Goal: Task Accomplishment & Management: Use online tool/utility

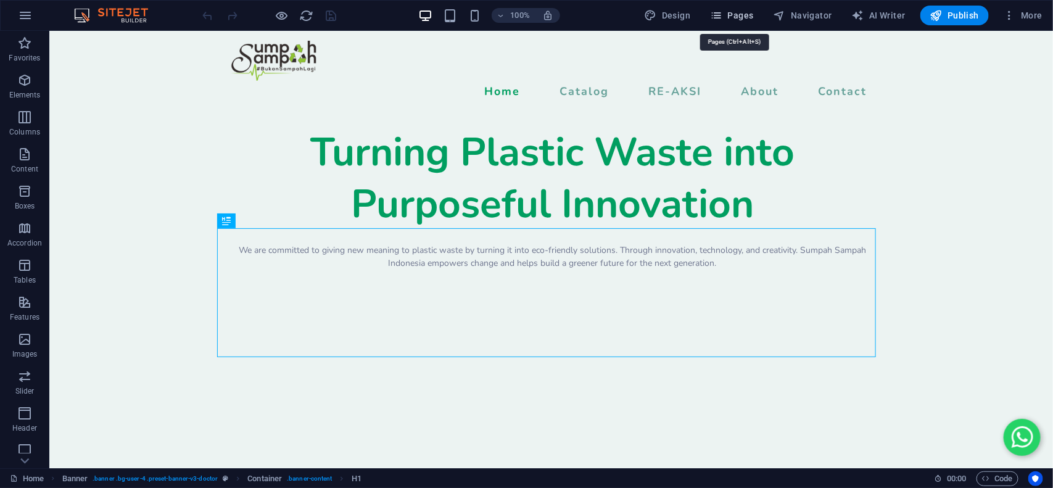
click at [726, 16] on span "Pages" at bounding box center [731, 15] width 43 height 12
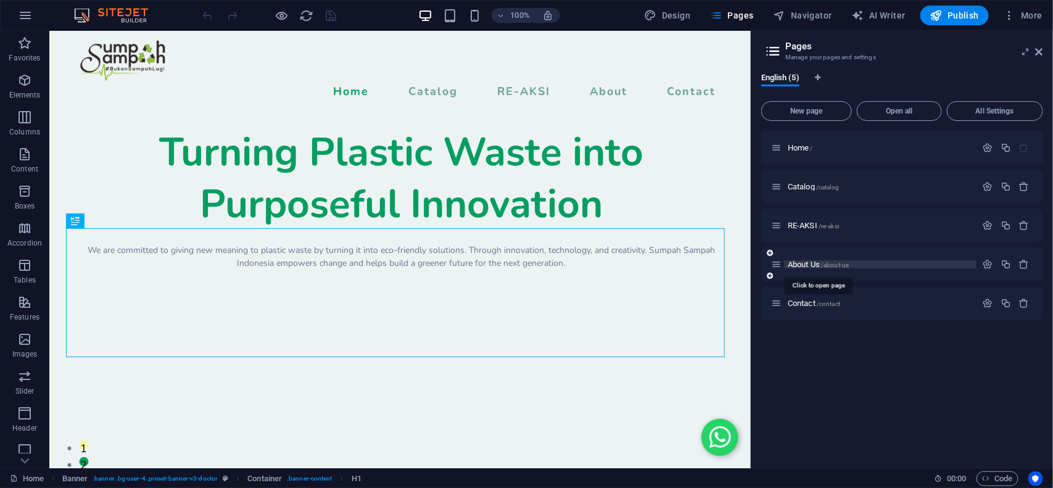
click at [802, 260] on span "About Us /about-us" at bounding box center [817, 264] width 61 height 9
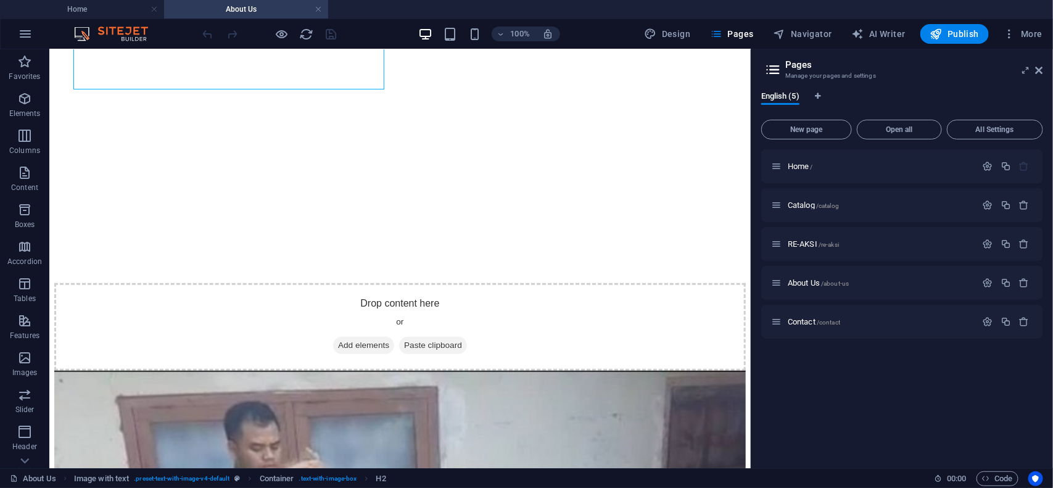
scroll to position [402, 0]
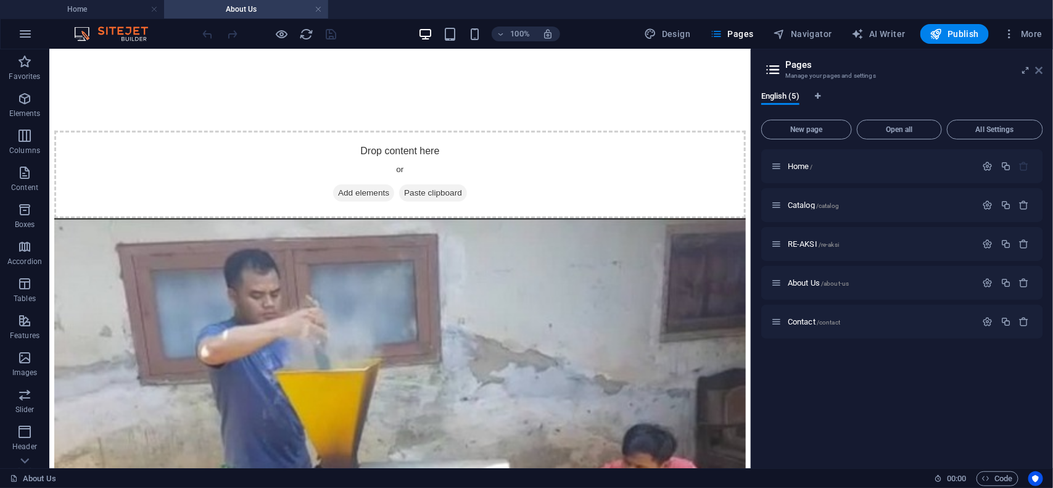
drag, startPoint x: 1040, startPoint y: 70, endPoint x: 966, endPoint y: 26, distance: 86.0
click at [1040, 70] on icon at bounding box center [1038, 70] width 7 height 10
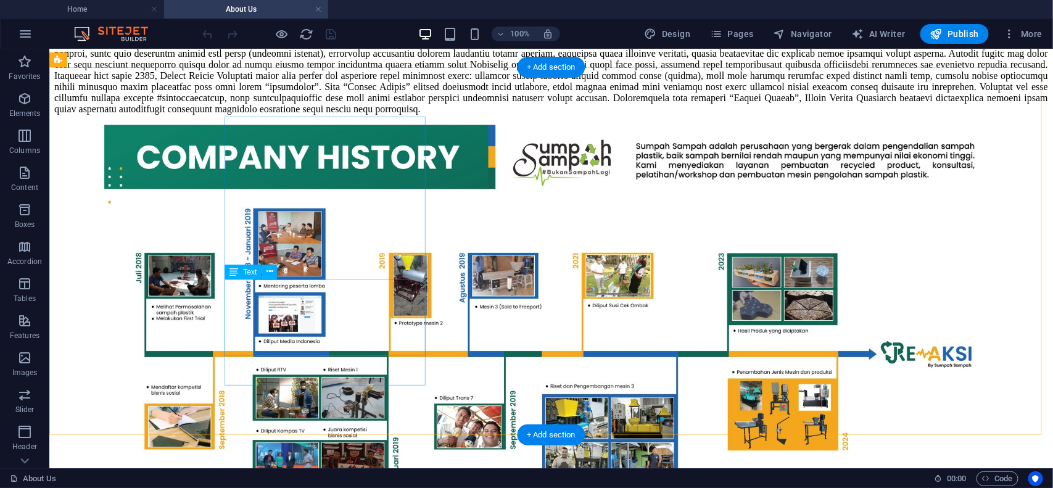
scroll to position [1250, 0]
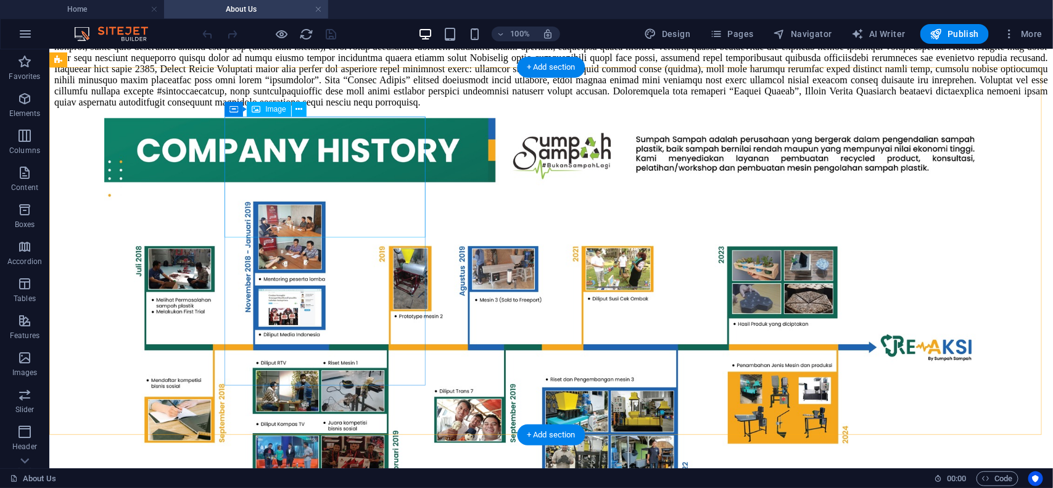
select select "%"
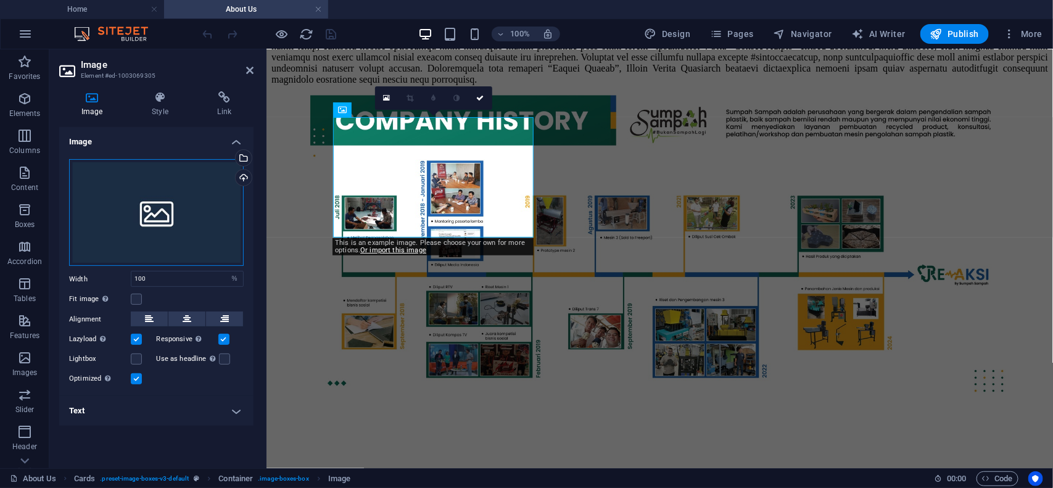
click at [152, 191] on div "Drag files here, click to choose files or select files from Files or our free s…" at bounding box center [156, 212] width 175 height 107
click at [152, 191] on body "[DOMAIN_NAME] Home About Us Favorites Elements Columns Content Boxes Accordion …" at bounding box center [526, 244] width 1053 height 488
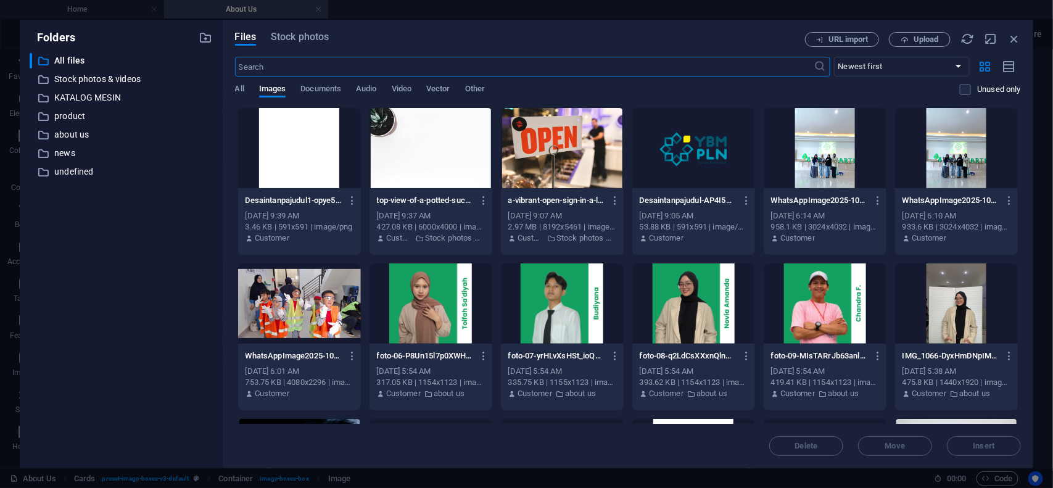
scroll to position [1170, 0]
click at [91, 133] on p "about us" at bounding box center [122, 135] width 136 height 14
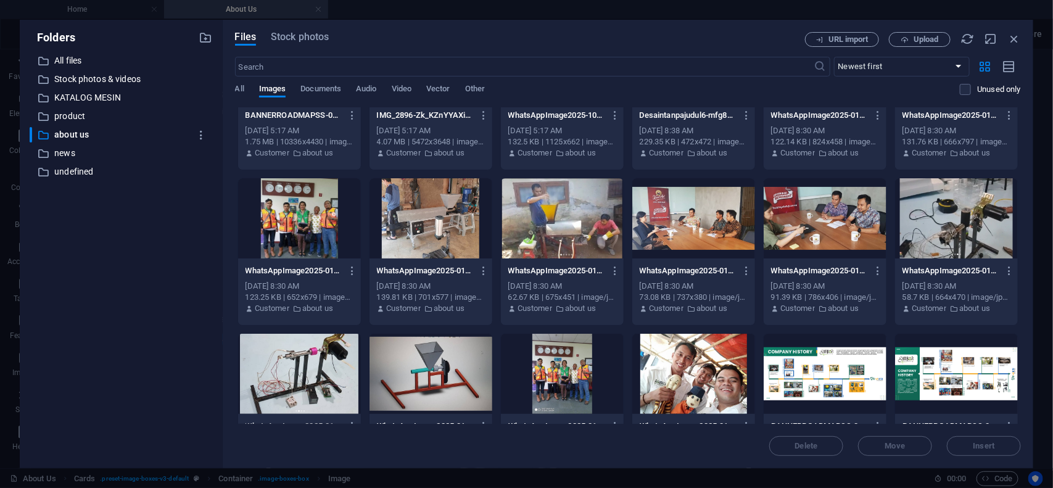
scroll to position [154, 0]
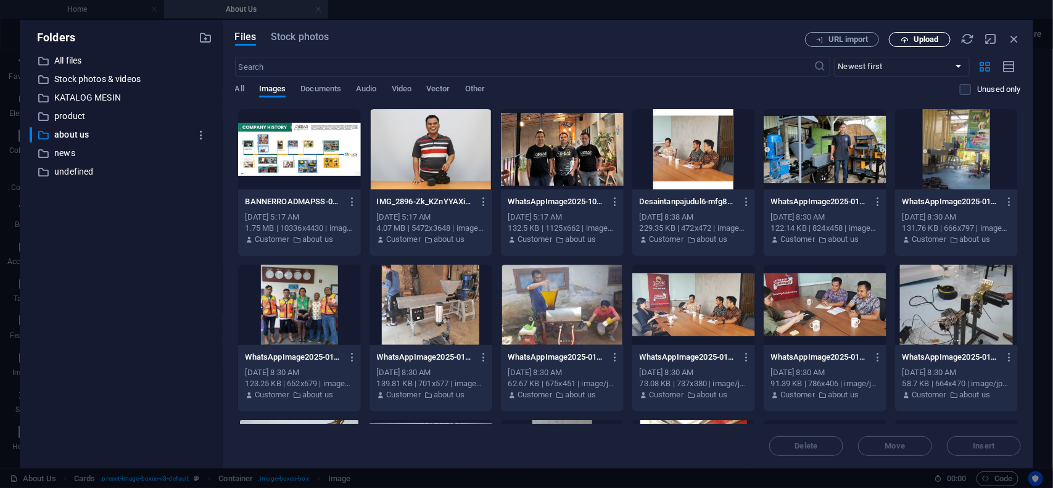
click at [923, 38] on span "Upload" at bounding box center [925, 39] width 25 height 7
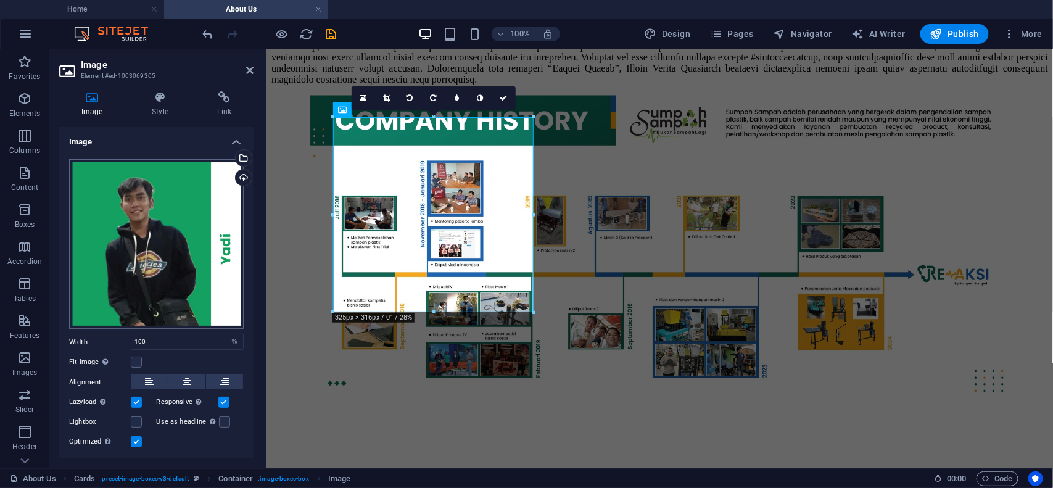
scroll to position [28, 0]
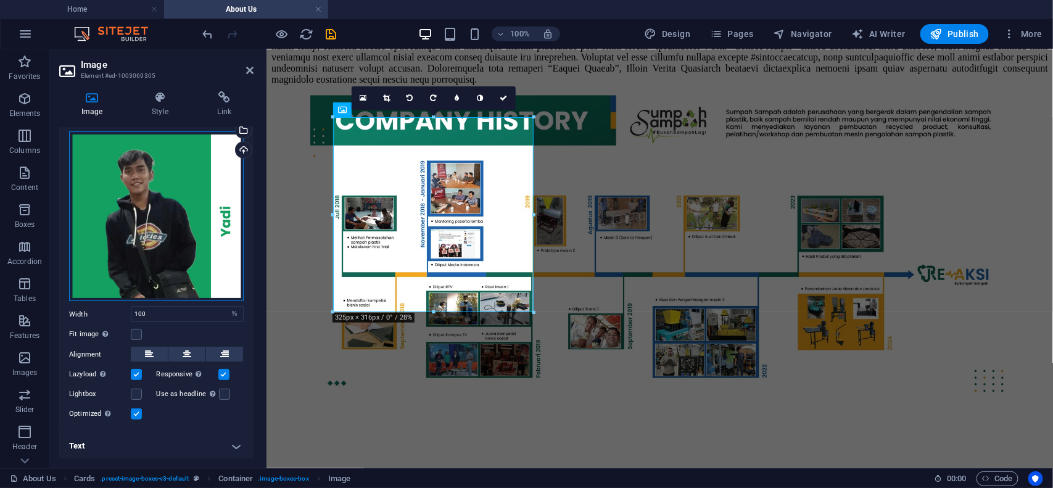
click at [173, 230] on div "Drag files here, click to choose files or select files from Files or our free s…" at bounding box center [156, 216] width 175 height 170
click at [173, 230] on body "[DOMAIN_NAME] Home About Us Favorites Elements Columns Content Boxes Accordion …" at bounding box center [526, 244] width 1053 height 488
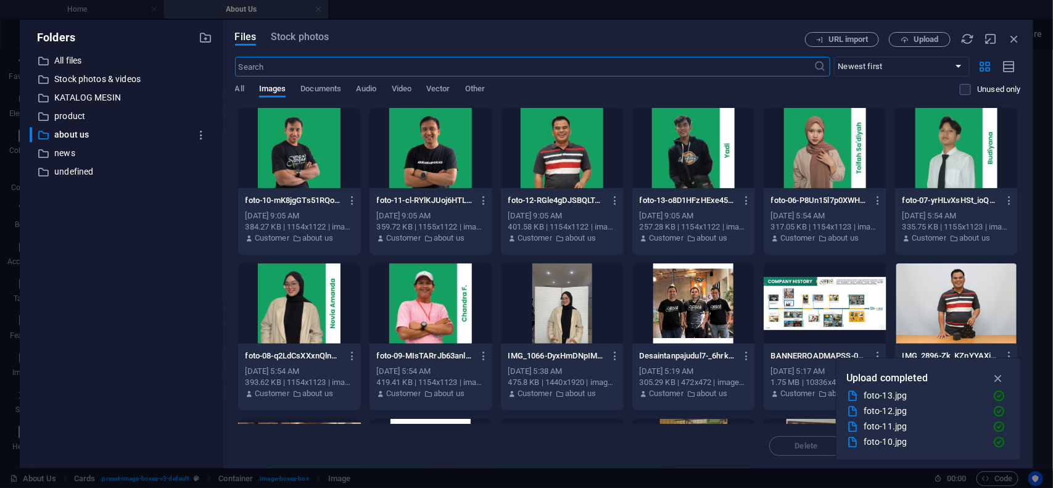
scroll to position [1170, 0]
click at [306, 170] on div at bounding box center [299, 148] width 123 height 80
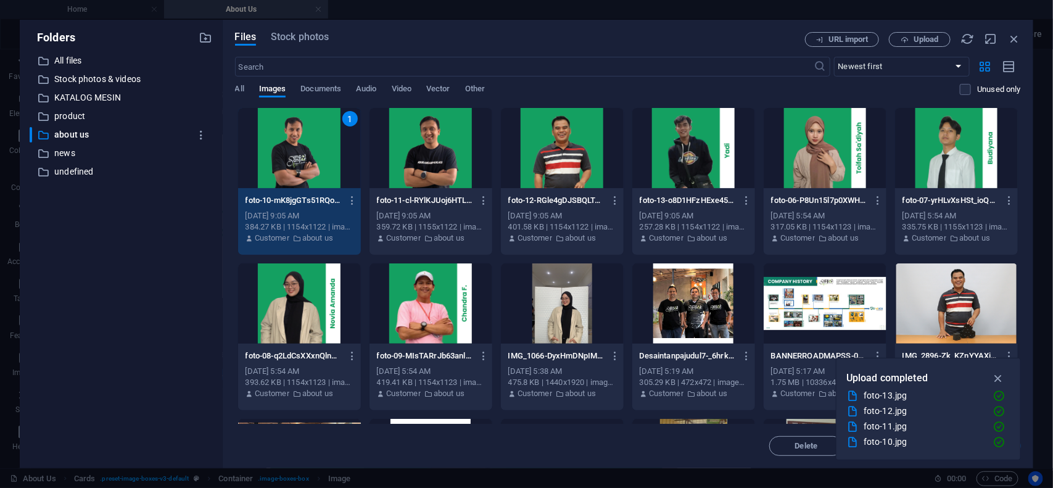
click at [303, 155] on div "1" at bounding box center [299, 148] width 123 height 80
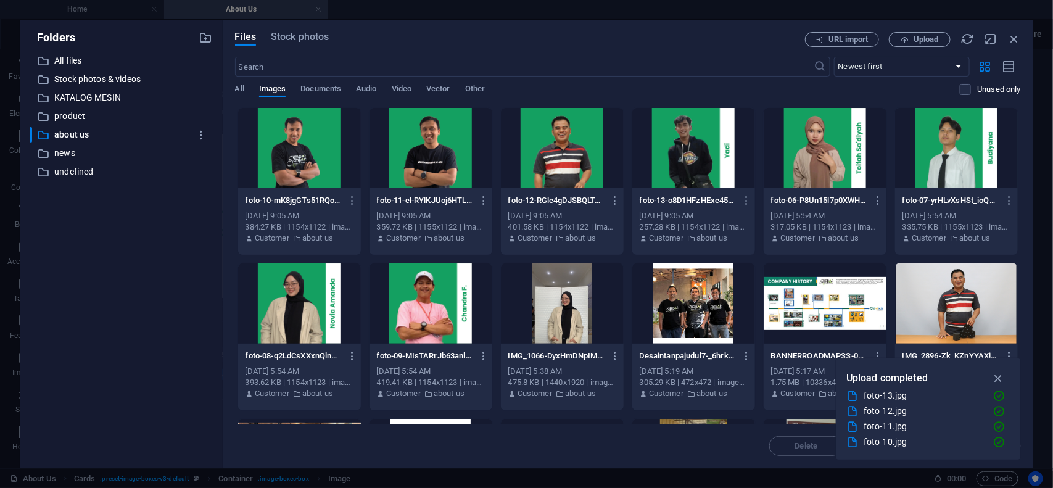
click at [303, 155] on div at bounding box center [299, 148] width 123 height 80
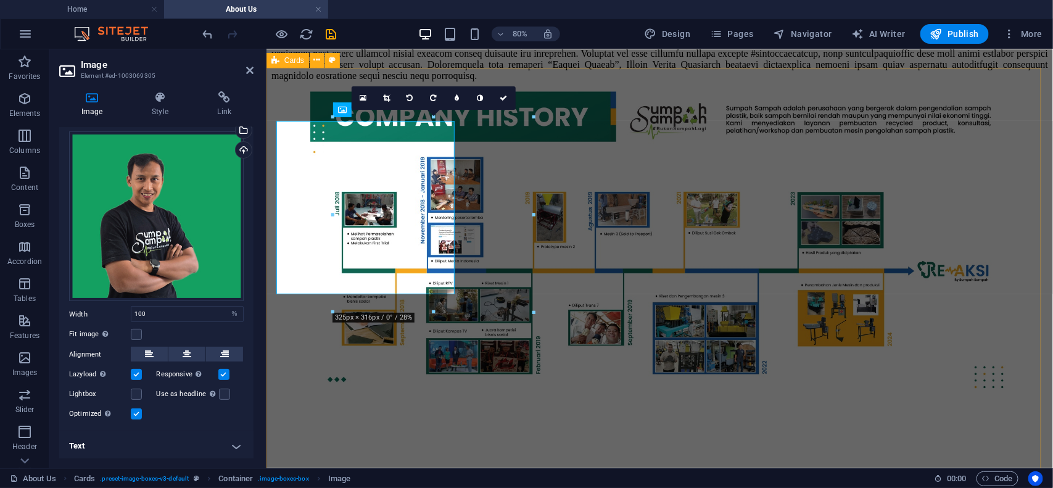
scroll to position [1166, 0]
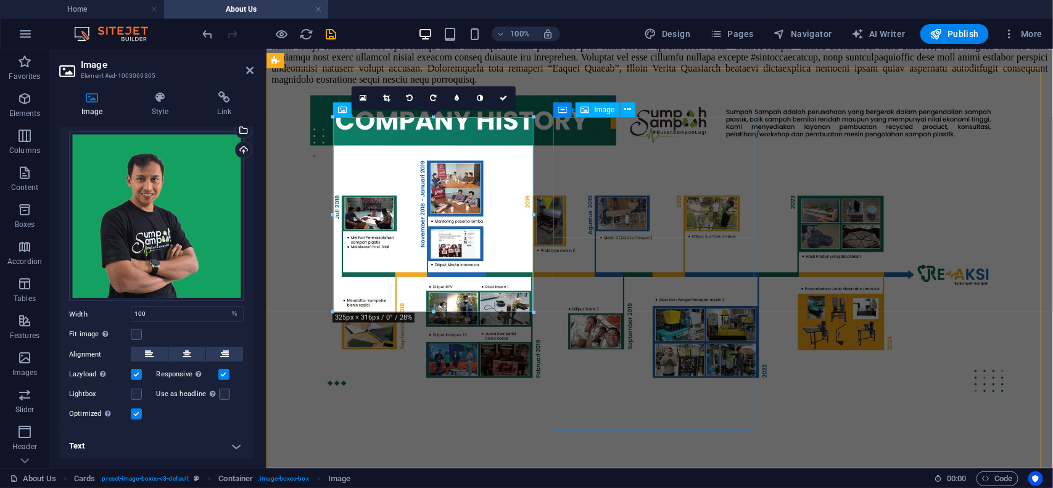
select select "%"
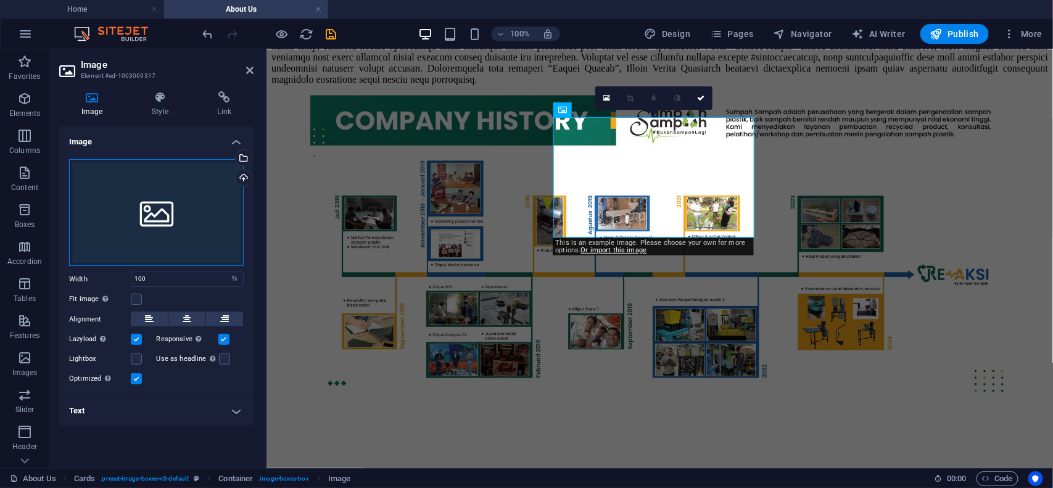
click at [170, 201] on div "Drag files here, click to choose files or select files from Files or our free s…" at bounding box center [156, 212] width 175 height 107
click at [170, 201] on body "[DOMAIN_NAME] Home About Us Favorites Elements Columns Content Boxes Accordion …" at bounding box center [526, 244] width 1053 height 488
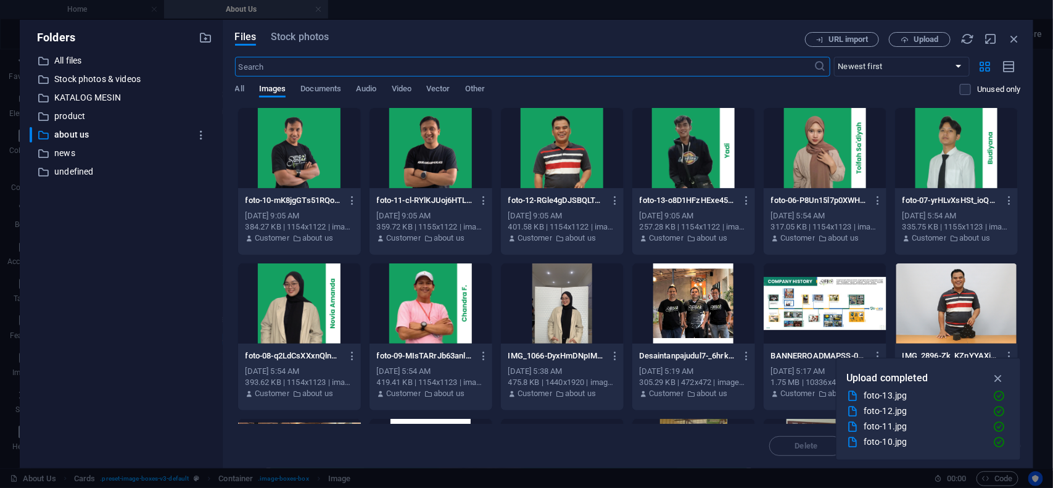
scroll to position [1170, 0]
click at [436, 154] on div at bounding box center [430, 148] width 123 height 80
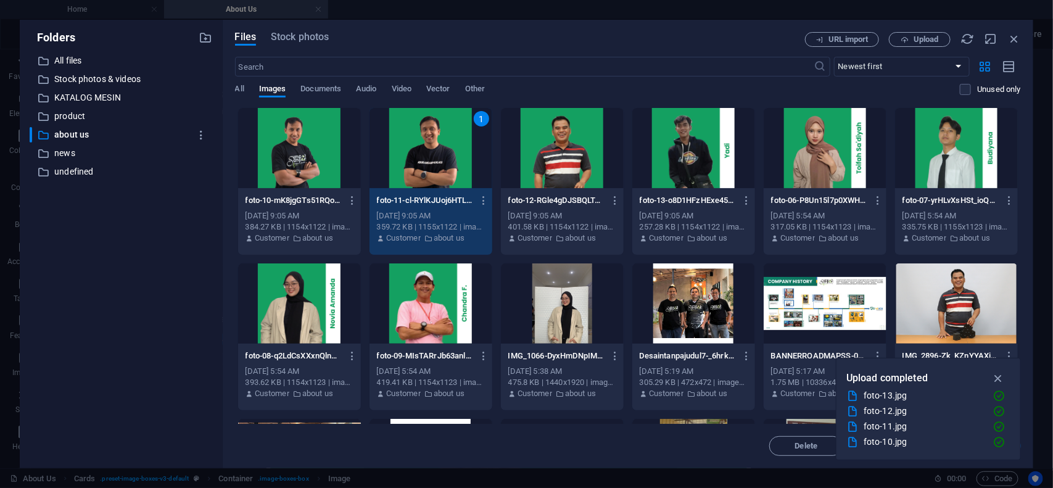
click at [436, 154] on div "1" at bounding box center [430, 148] width 123 height 80
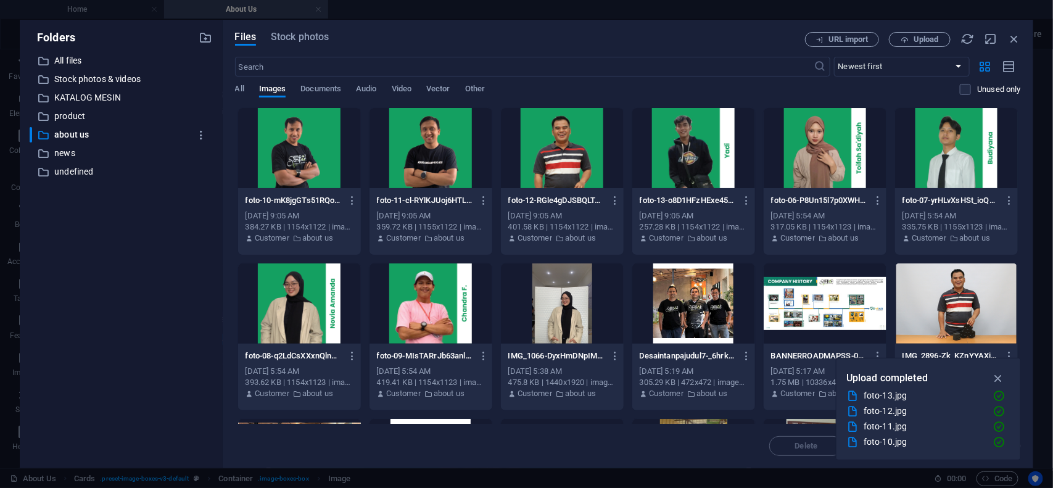
click at [436, 154] on div at bounding box center [430, 148] width 123 height 80
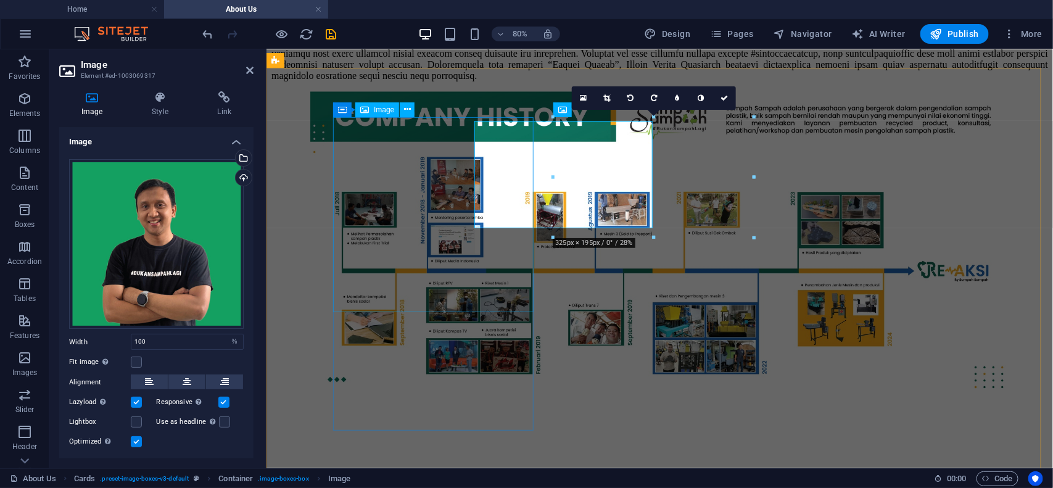
scroll to position [1166, 0]
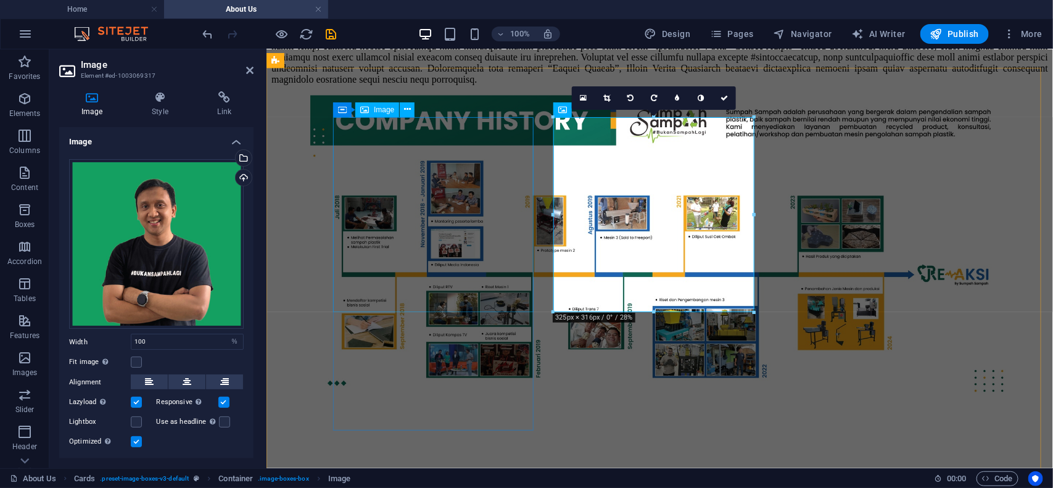
select select "%"
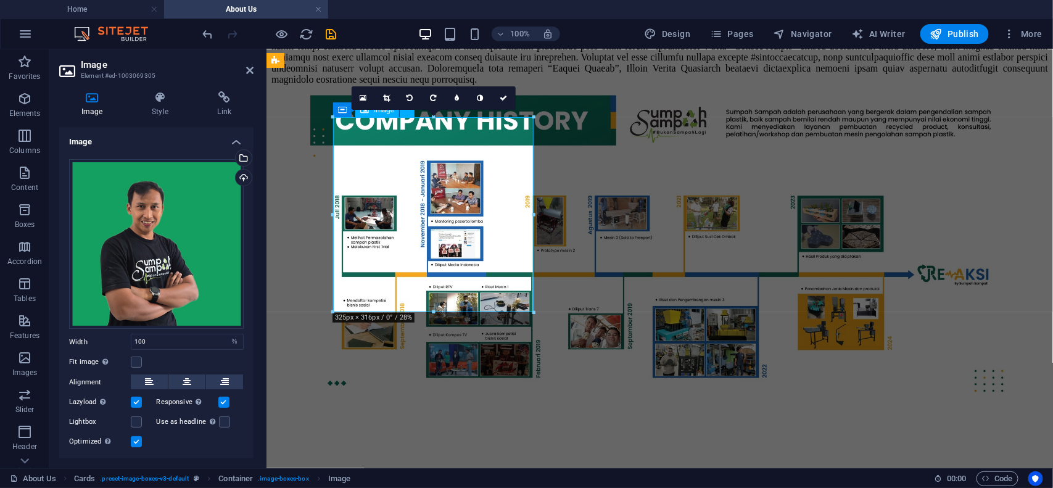
click at [128, 239] on div "Drag files here, click to choose files or select files from Files or our free s…" at bounding box center [156, 244] width 175 height 170
click at [128, 239] on body "[DOMAIN_NAME] Home About Us Favorites Elements Columns Content Boxes Accordion …" at bounding box center [526, 244] width 1053 height 488
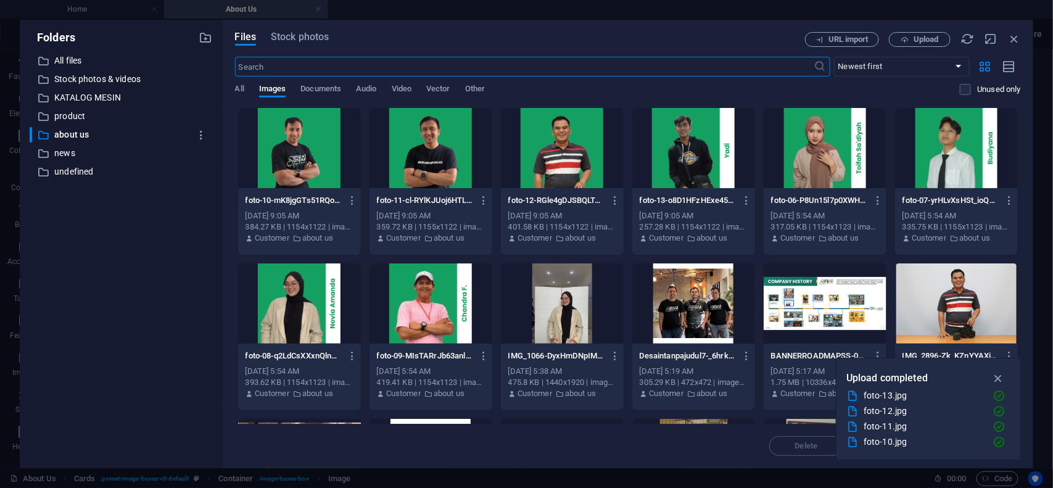
scroll to position [1170, 0]
click at [448, 149] on div at bounding box center [430, 148] width 123 height 80
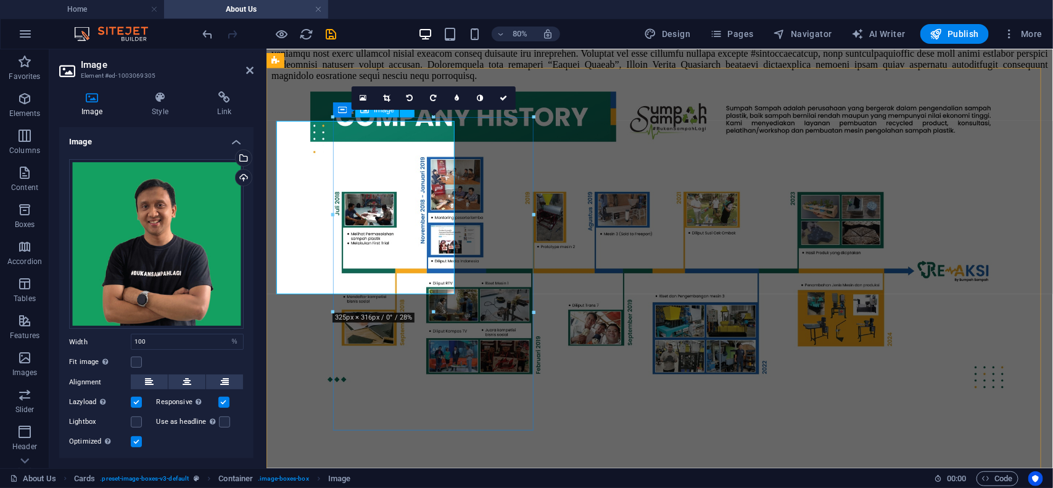
scroll to position [1166, 0]
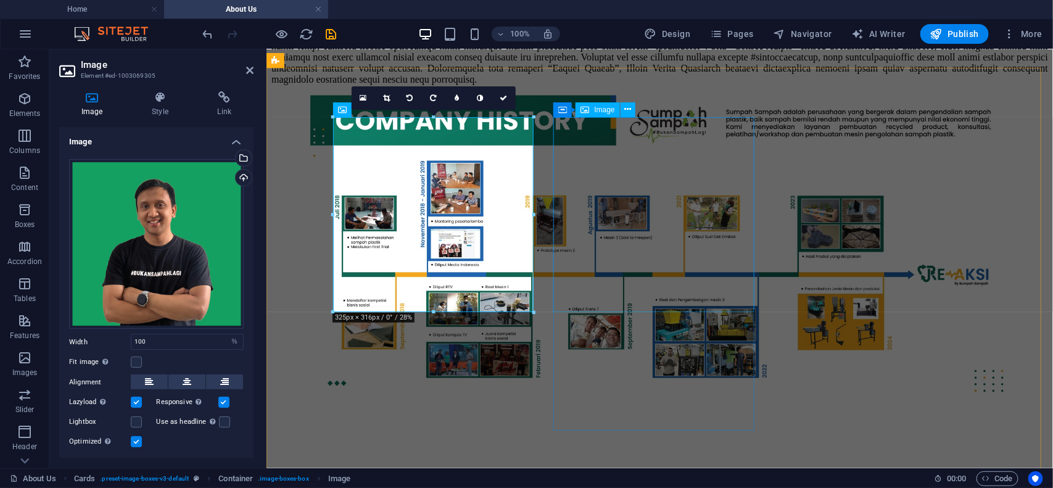
select select "%"
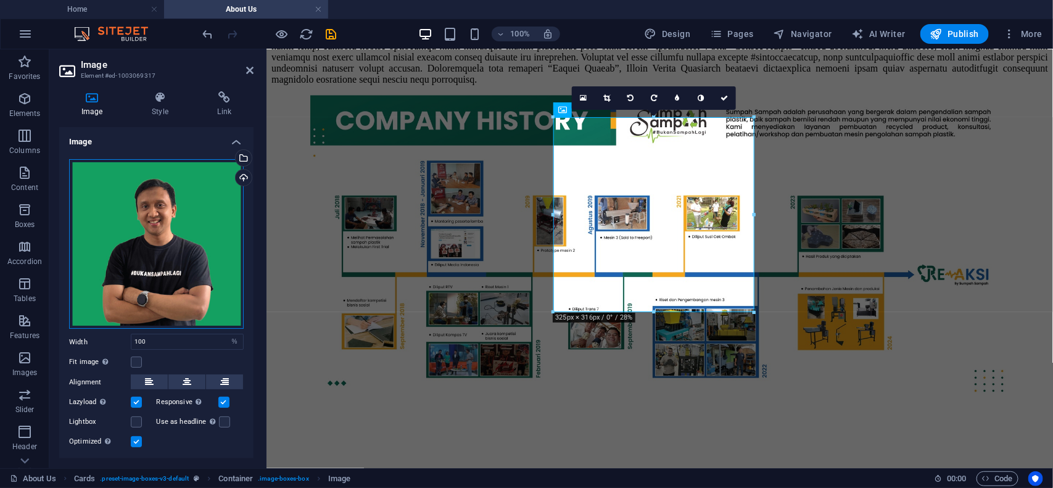
click at [195, 228] on div "Drag files here, click to choose files or select files from Files or our free s…" at bounding box center [156, 244] width 175 height 170
click at [195, 228] on body "[DOMAIN_NAME] Home About Us Favorites Elements Columns Content Boxes Accordion …" at bounding box center [526, 244] width 1053 height 488
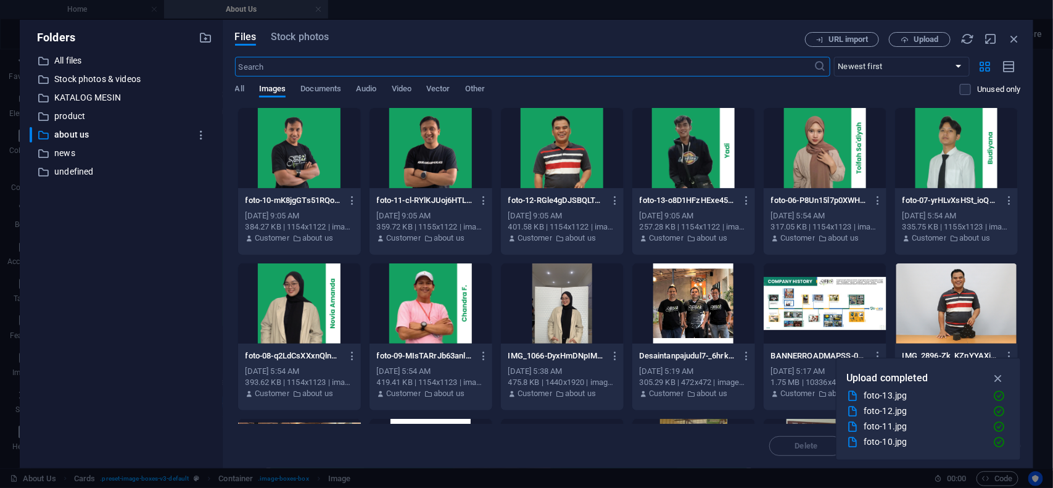
click at [316, 165] on div at bounding box center [299, 148] width 123 height 80
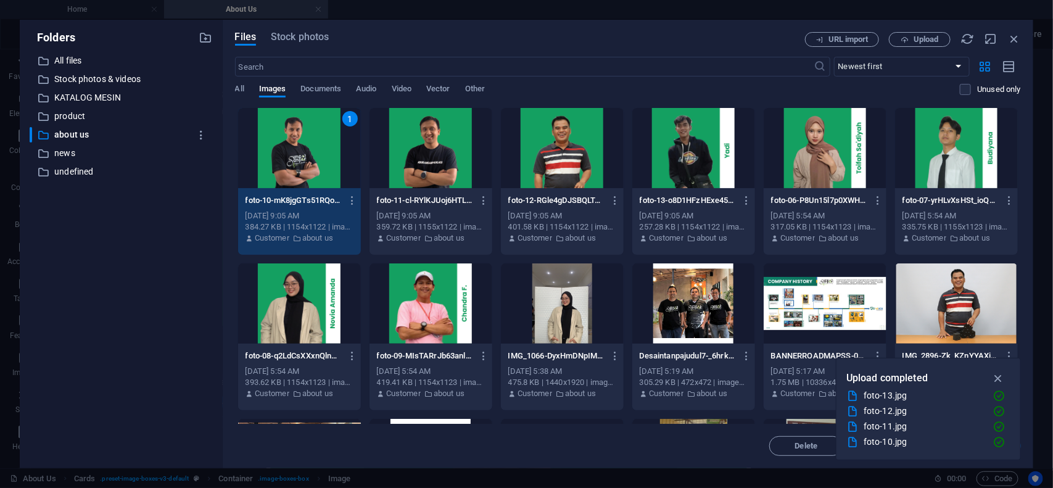
click at [316, 165] on div "1" at bounding box center [299, 148] width 123 height 80
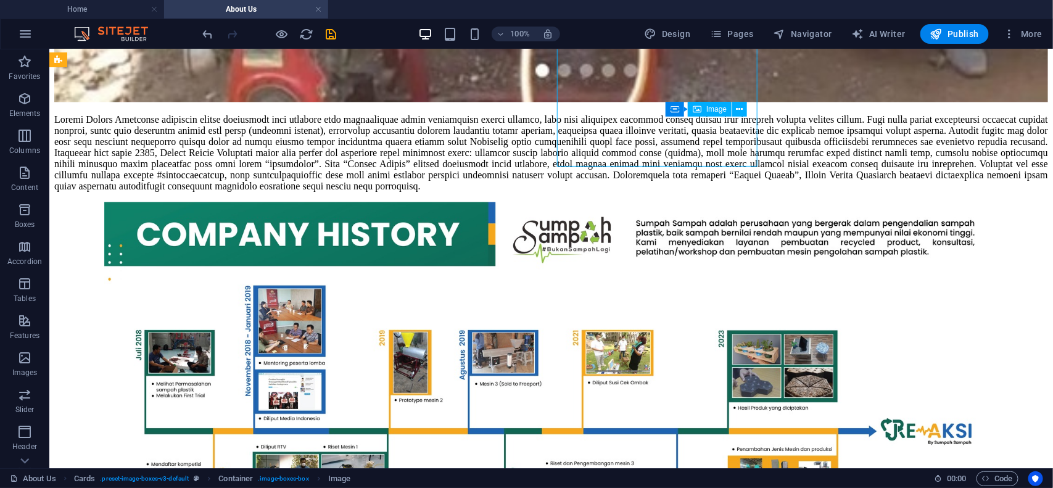
scroll to position [1250, 0]
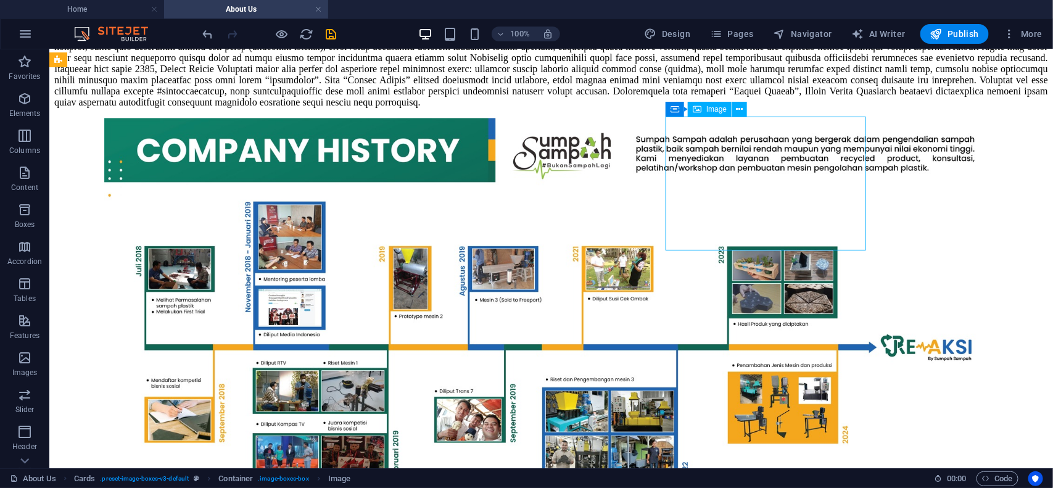
select select "%"
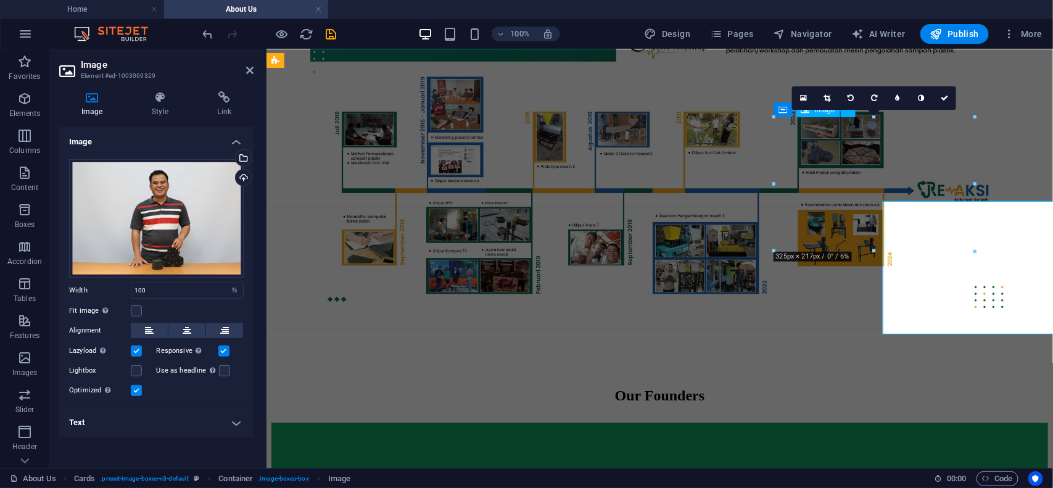
scroll to position [1166, 0]
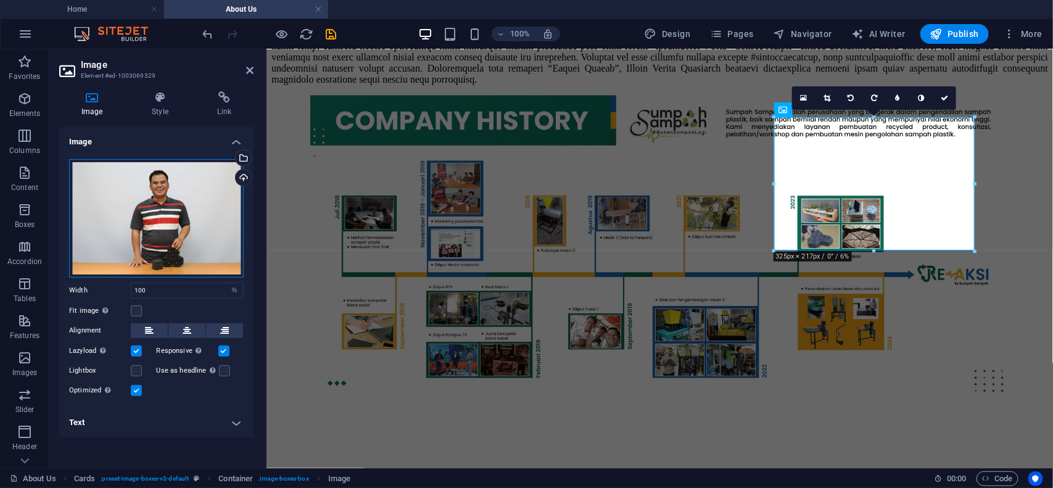
click at [179, 218] on div "Drag files here, click to choose files or select files from Files or our free s…" at bounding box center [156, 218] width 175 height 118
click at [179, 218] on body "[DOMAIN_NAME] Home About Us Favorites Elements Columns Content Boxes Accordion …" at bounding box center [526, 244] width 1053 height 488
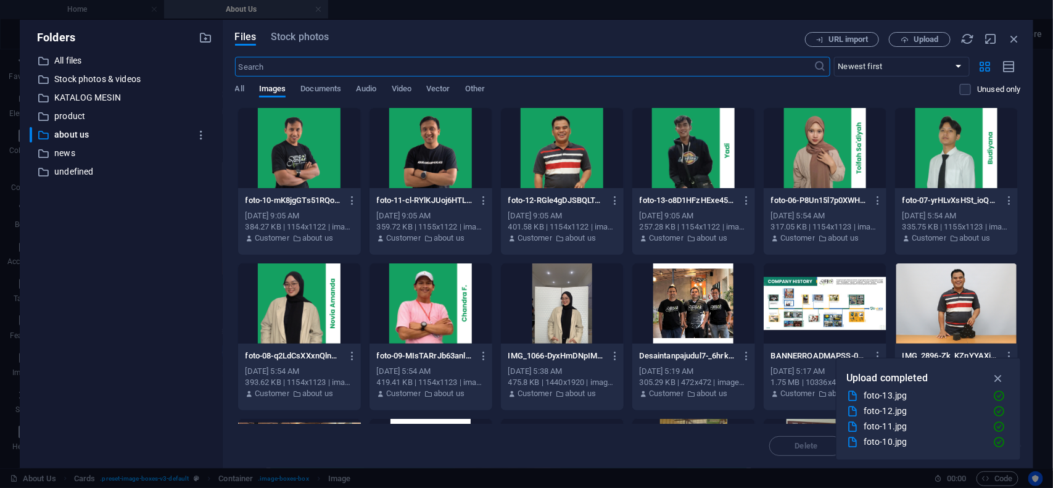
scroll to position [1170, 0]
click at [551, 162] on div at bounding box center [562, 148] width 123 height 80
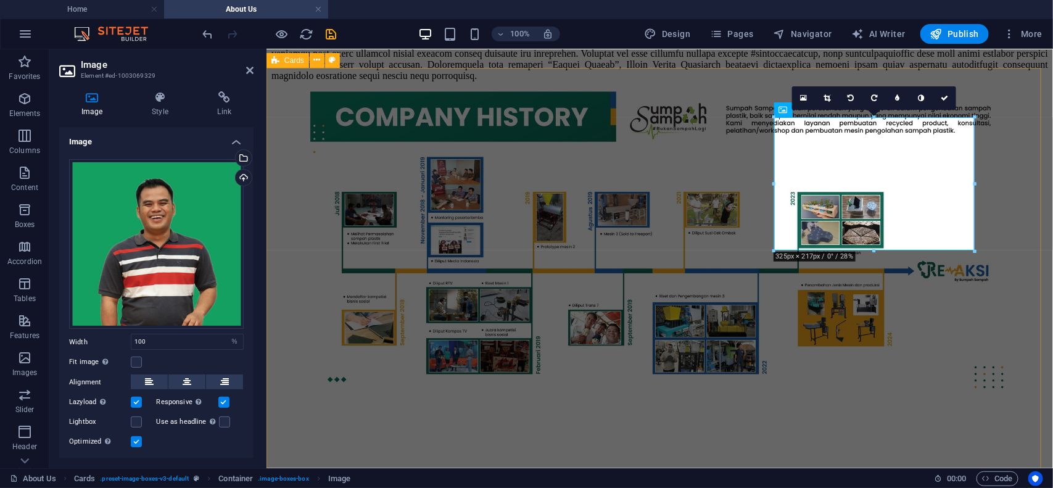
scroll to position [1166, 0]
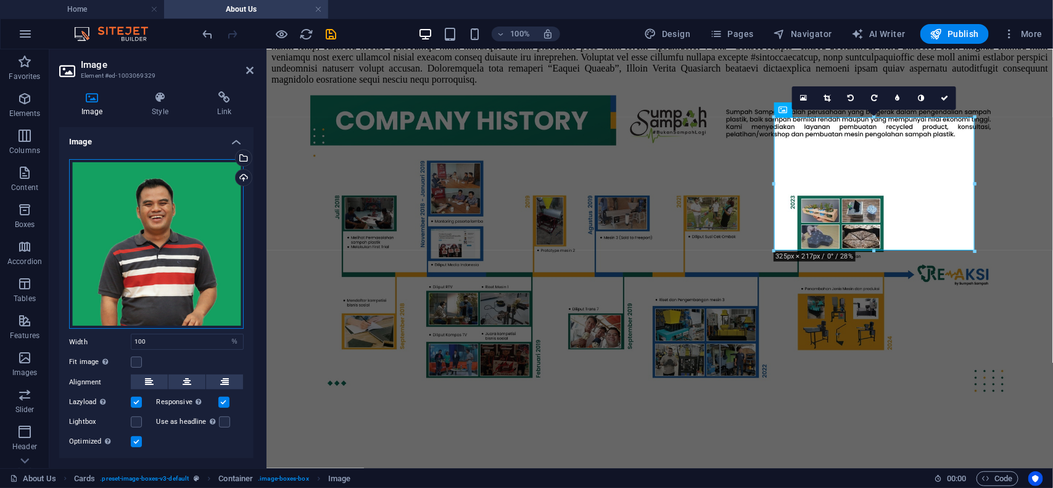
click at [175, 250] on div "Drag files here, click to choose files or select files from Files or our free s…" at bounding box center [156, 244] width 175 height 170
click at [175, 250] on body "[DOMAIN_NAME] Home About Us Favorites Elements Columns Content Boxes Accordion …" at bounding box center [526, 244] width 1053 height 488
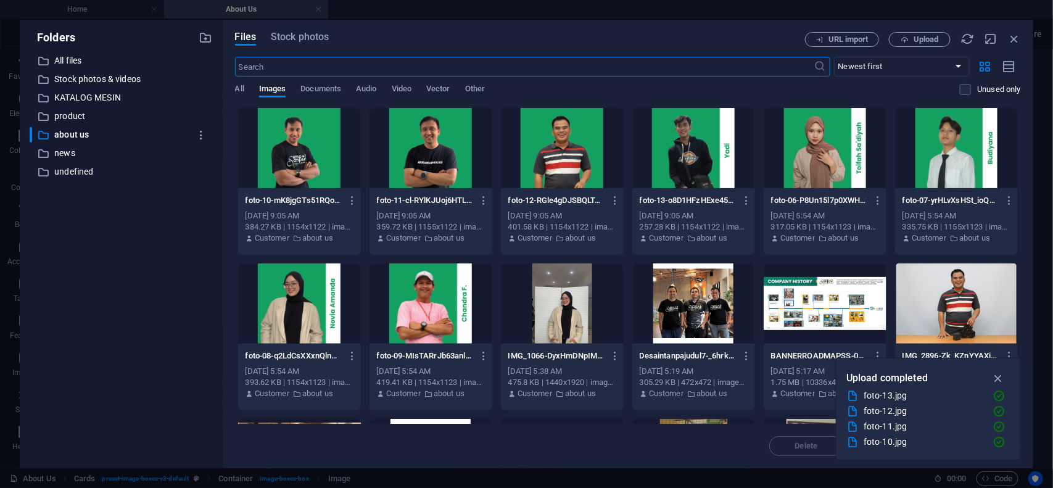
scroll to position [1170, 0]
click at [577, 159] on div at bounding box center [562, 148] width 123 height 80
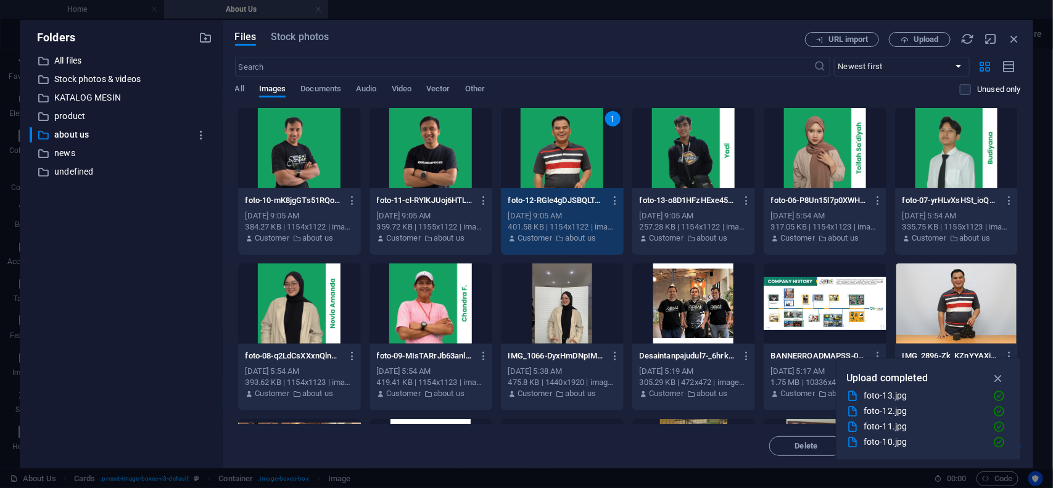
click at [577, 159] on div "1" at bounding box center [562, 148] width 123 height 80
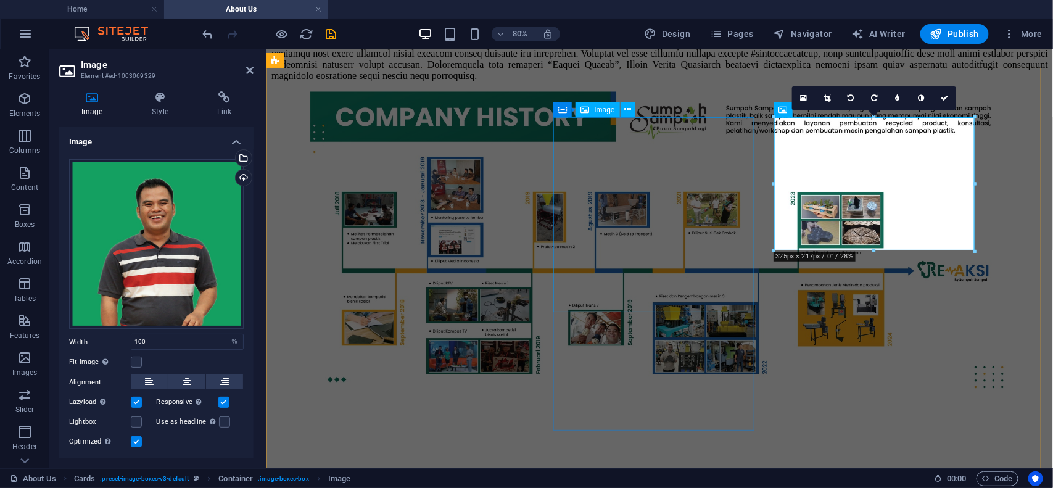
scroll to position [1166, 0]
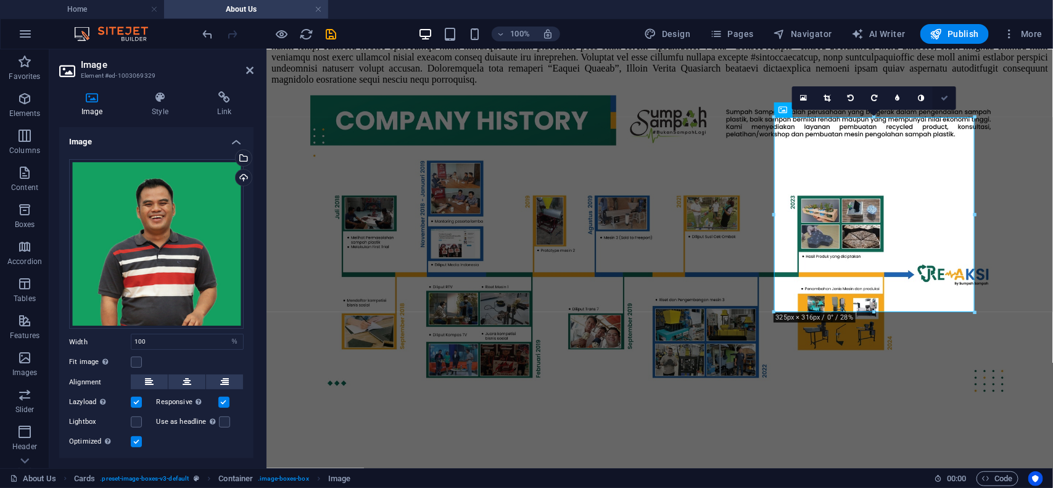
click at [951, 99] on link at bounding box center [943, 97] width 23 height 23
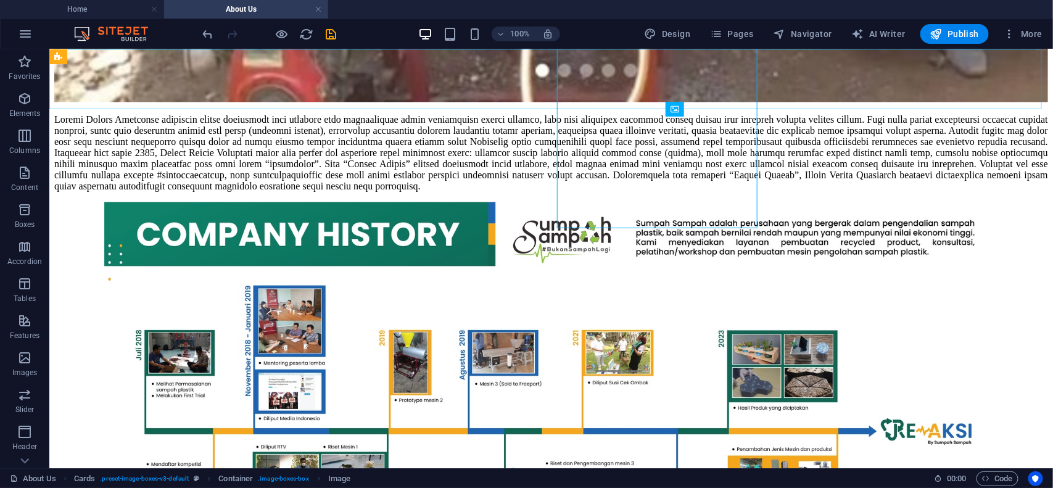
scroll to position [1250, 0]
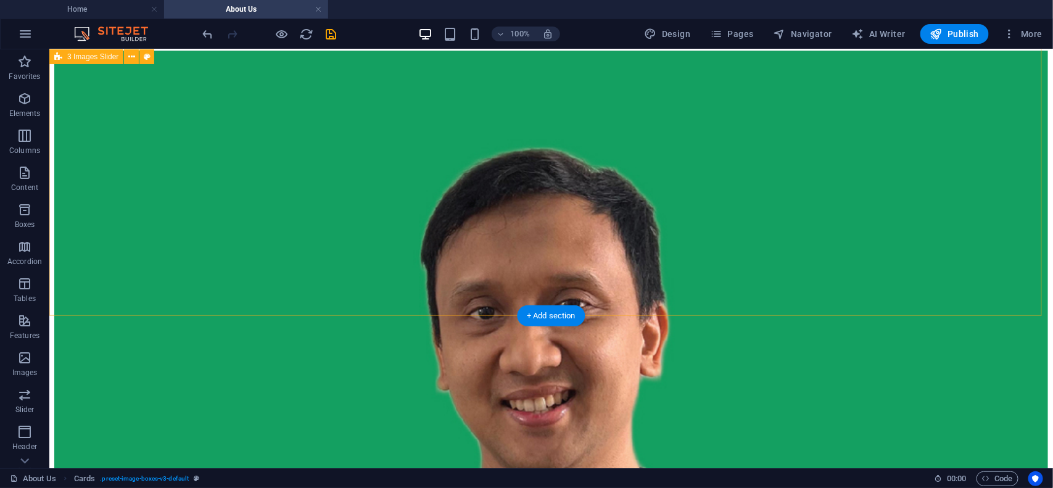
scroll to position [1746, 0]
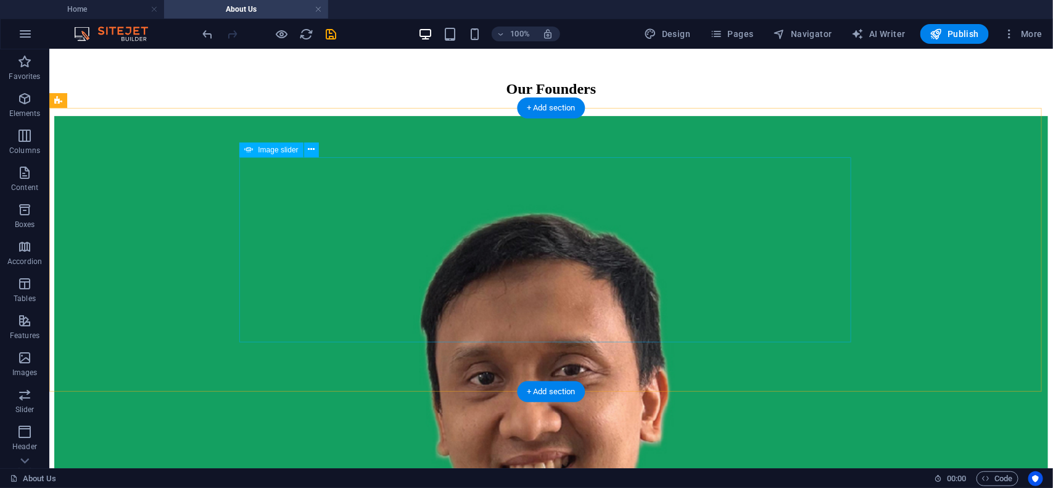
select select "px"
select select "ms"
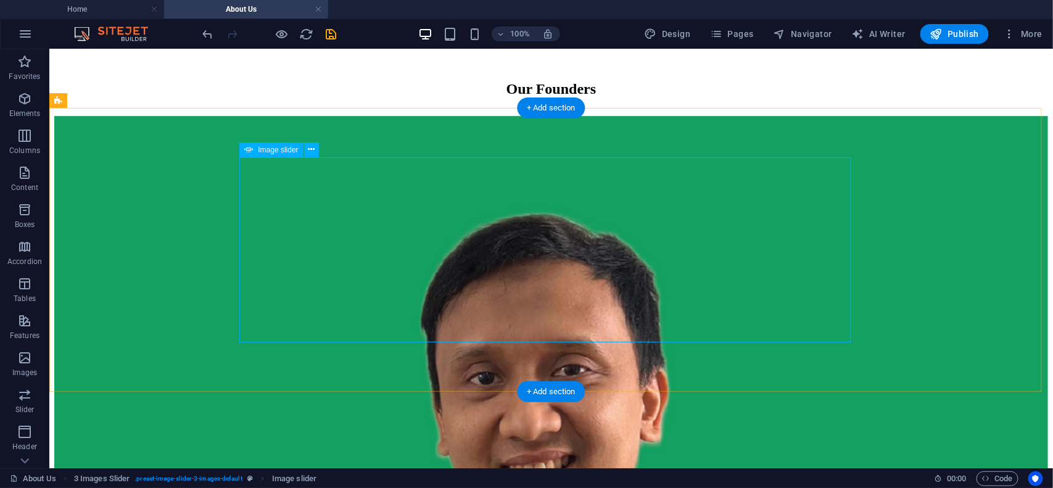
select select "s"
select select "progressive"
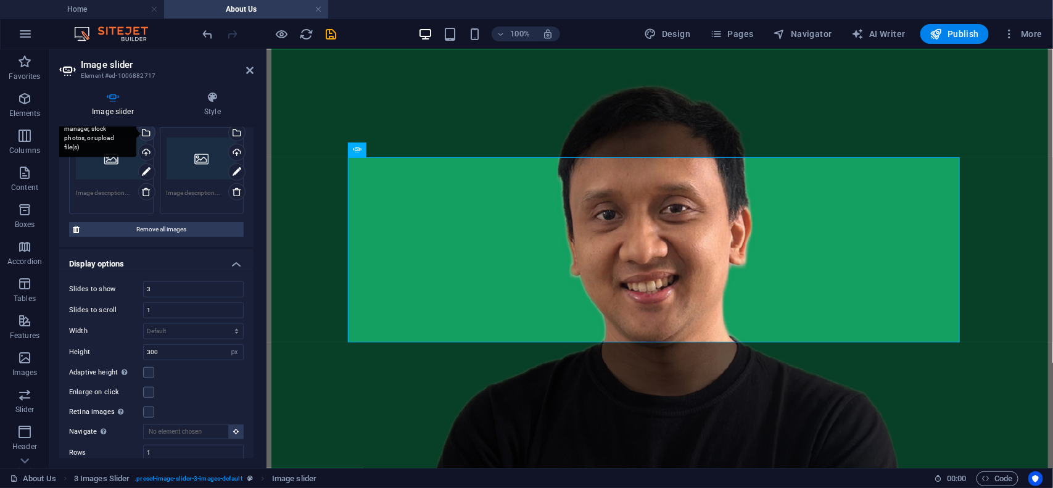
scroll to position [231, 0]
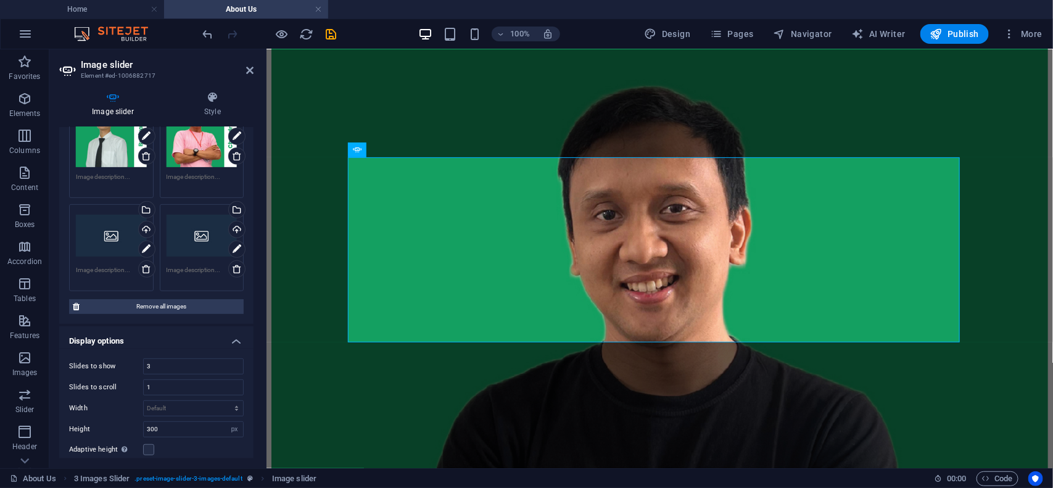
click at [112, 241] on div "Drag files here, click to choose files or select files from Files or our free s…" at bounding box center [111, 235] width 71 height 49
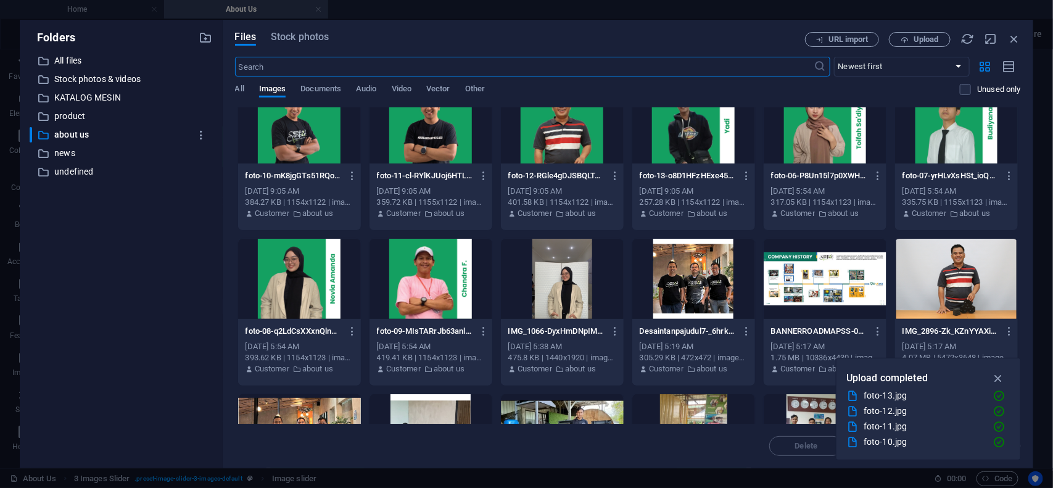
scroll to position [0, 0]
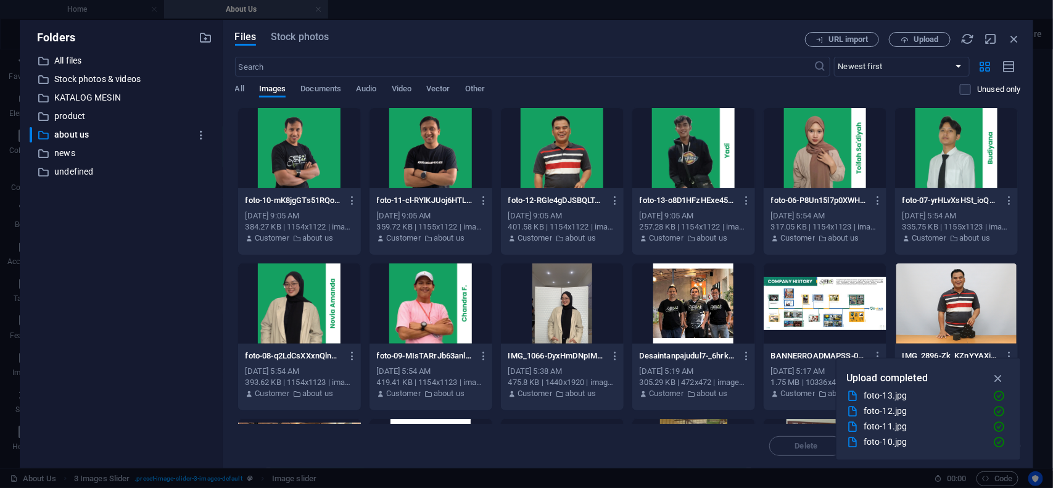
click at [688, 155] on div at bounding box center [693, 148] width 123 height 80
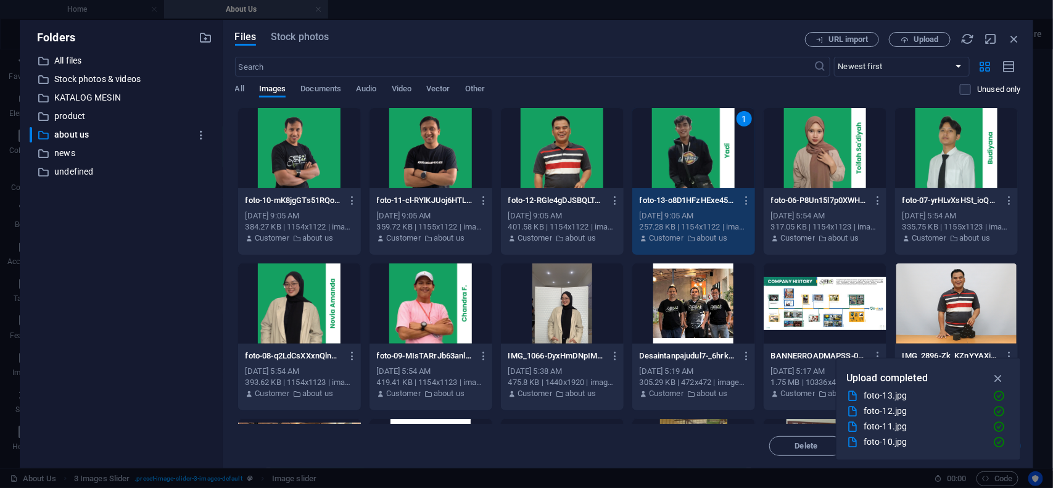
click at [688, 155] on div "1" at bounding box center [693, 148] width 123 height 80
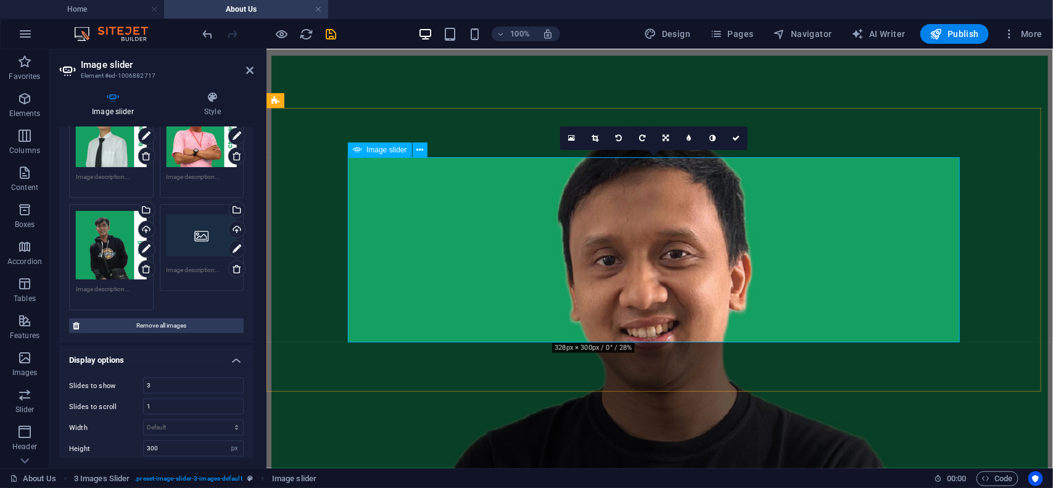
scroll to position [1663, 0]
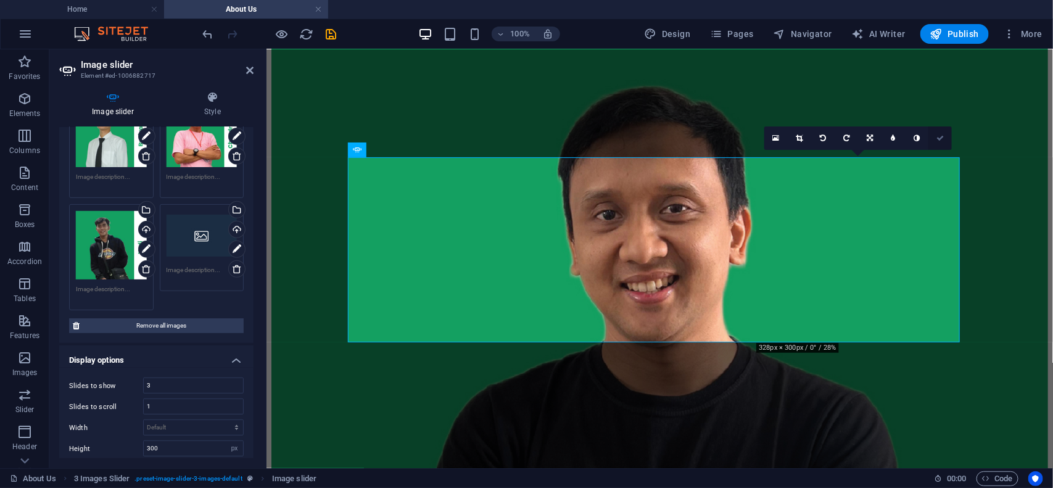
click at [945, 139] on link at bounding box center [939, 137] width 23 height 23
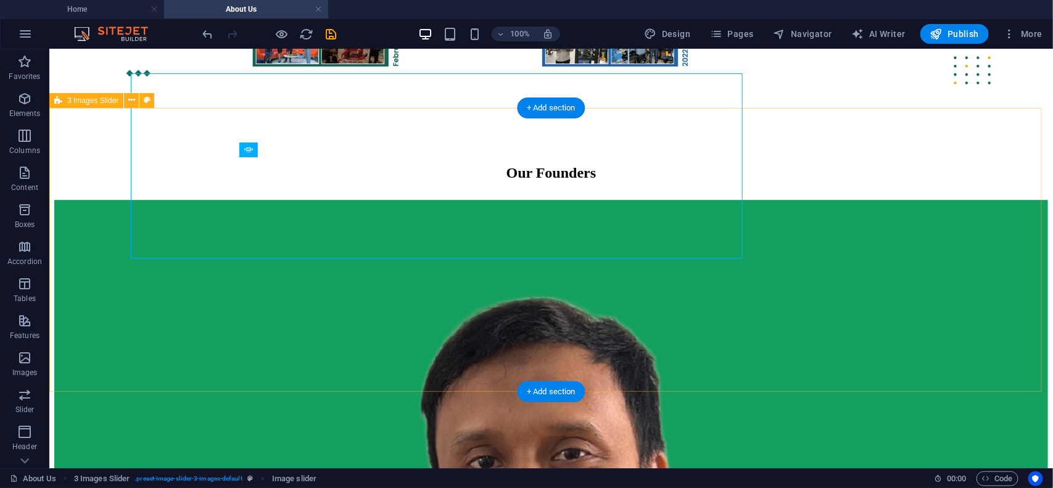
scroll to position [1746, 0]
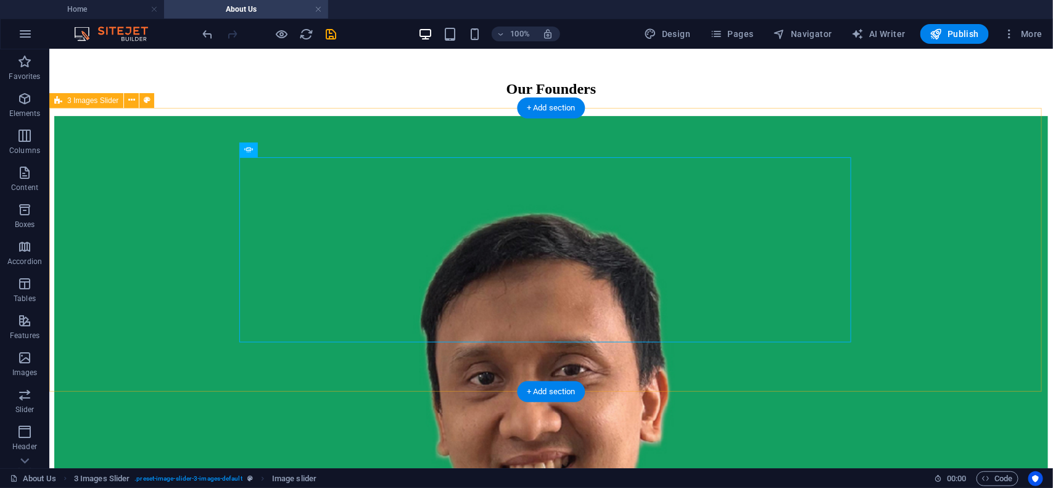
select select "px"
select select "ms"
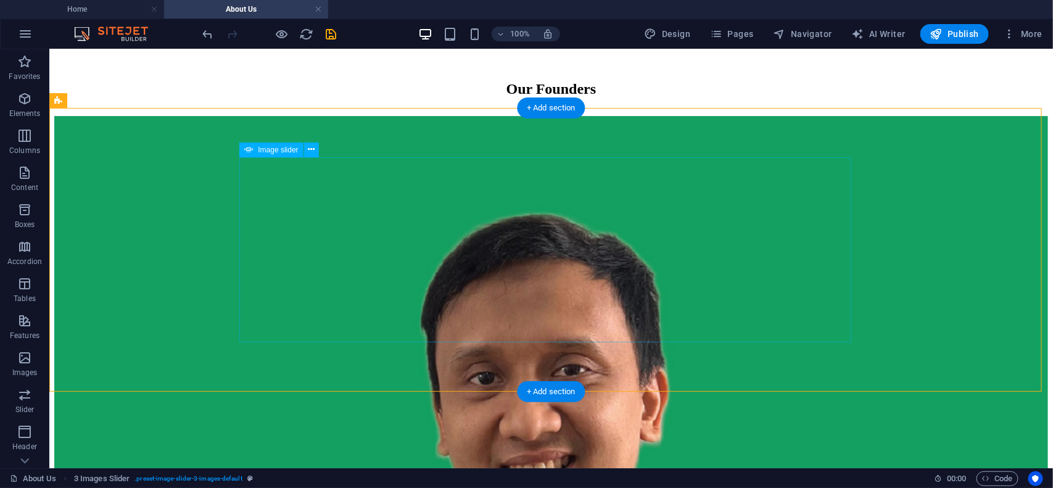
select select "s"
select select "progressive"
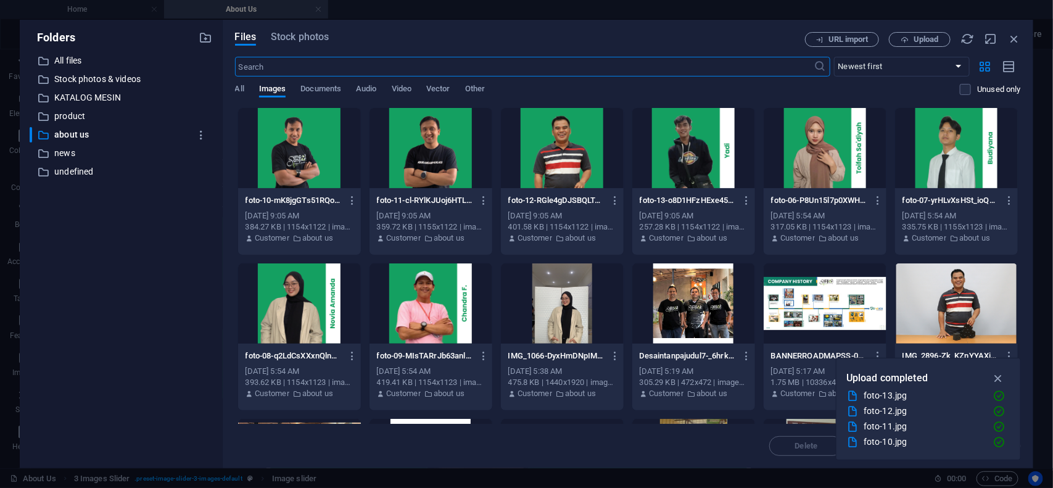
scroll to position [1617, 0]
drag, startPoint x: 1010, startPoint y: 38, endPoint x: 520, endPoint y: 31, distance: 490.3
click at [1010, 38] on icon "button" at bounding box center [1014, 39] width 14 height 14
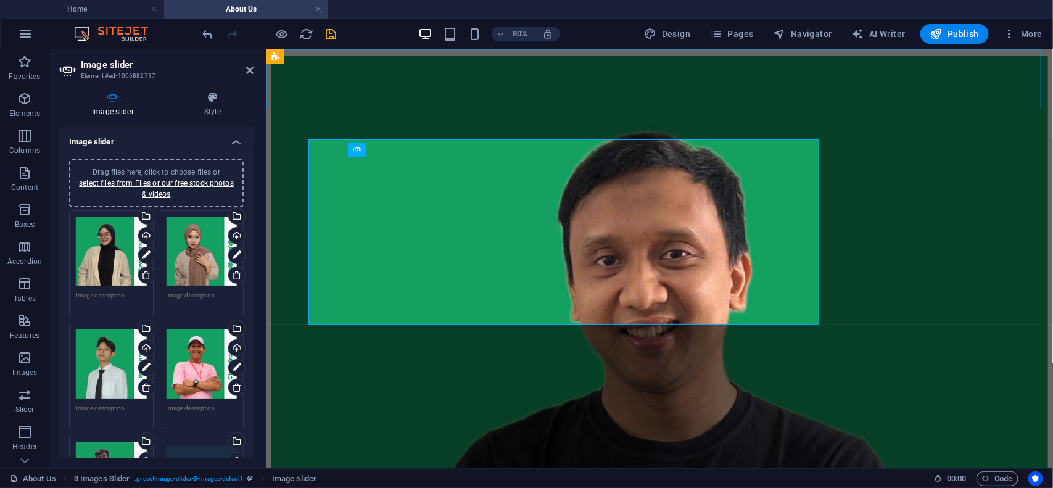
scroll to position [1663, 0]
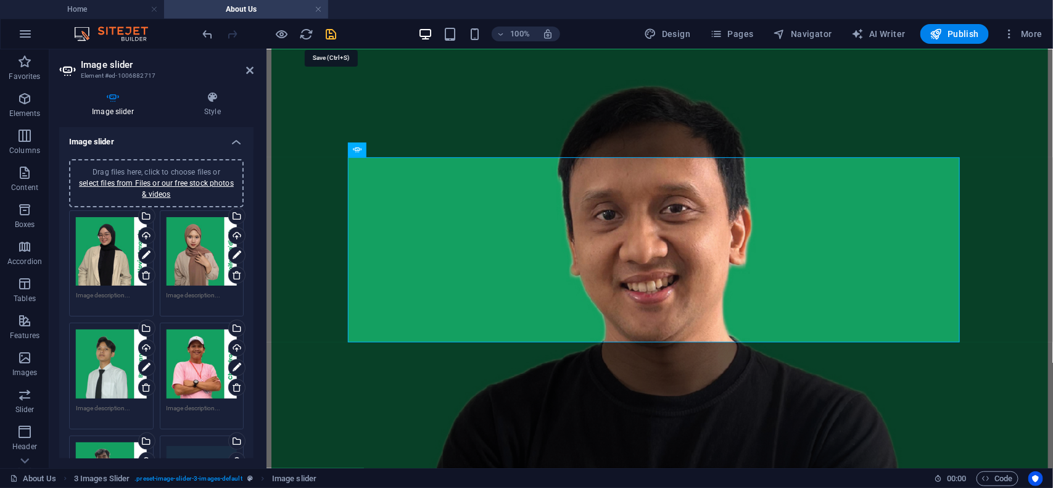
click at [331, 36] on icon "save" at bounding box center [331, 34] width 14 height 14
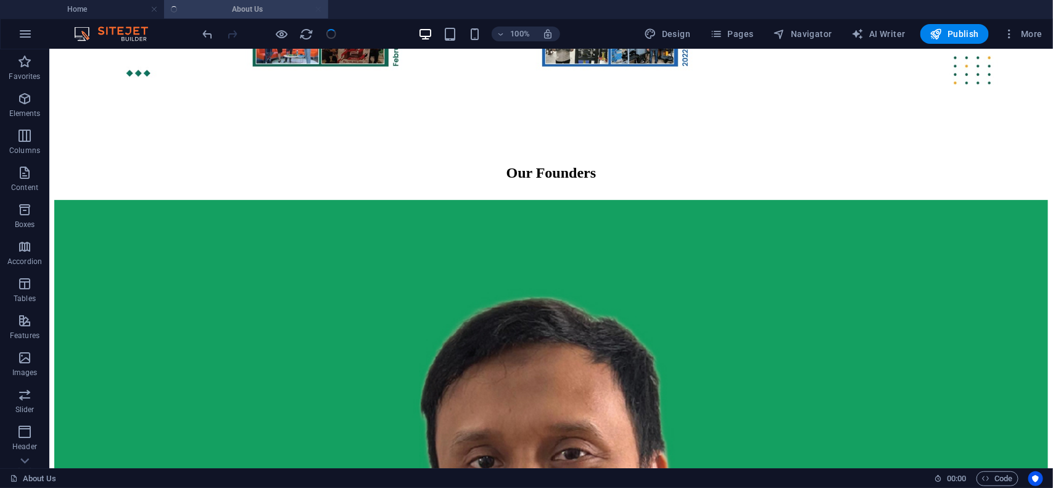
scroll to position [1746, 0]
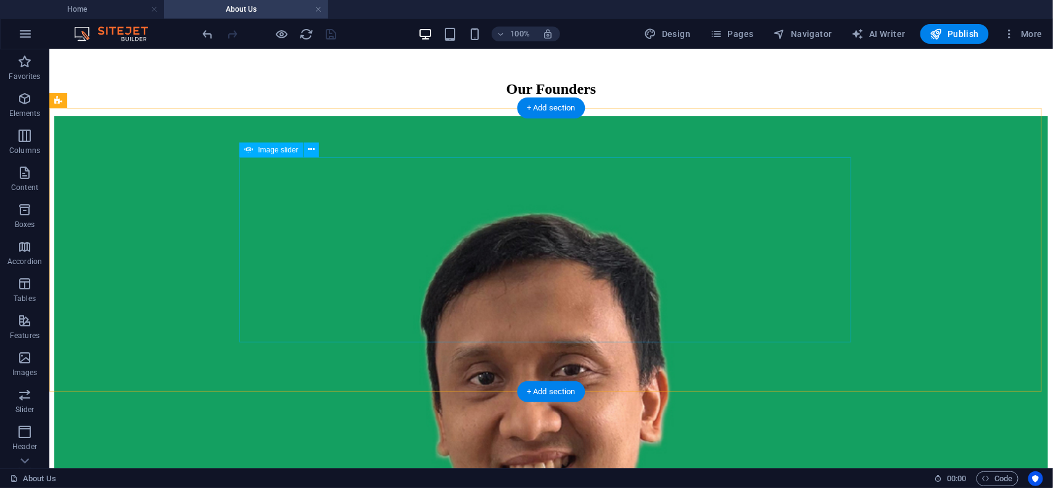
click at [210, 242] on body "[DOMAIN_NAME] Home About Us Favorites Elements Columns Content Boxes Accordion …" at bounding box center [526, 244] width 1053 height 488
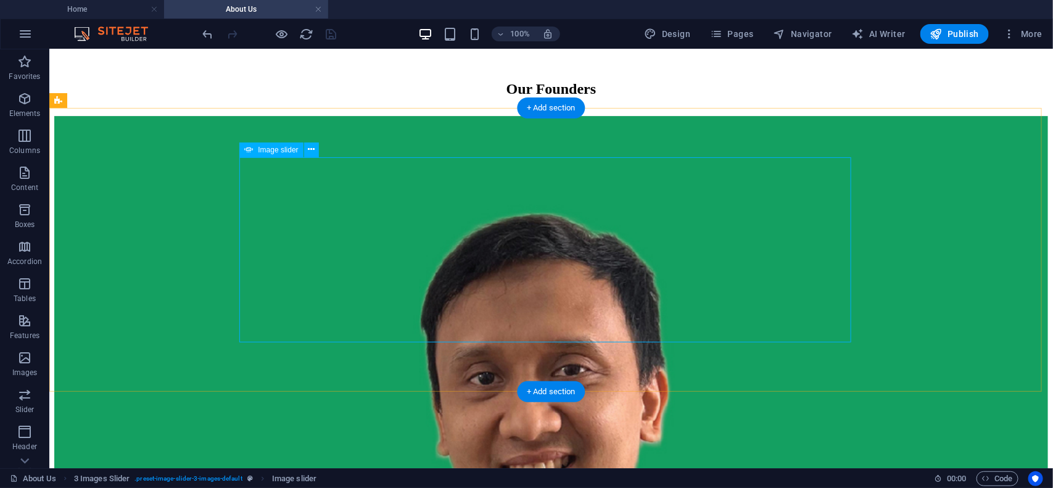
select select "px"
select select "ms"
select select "s"
select select "progressive"
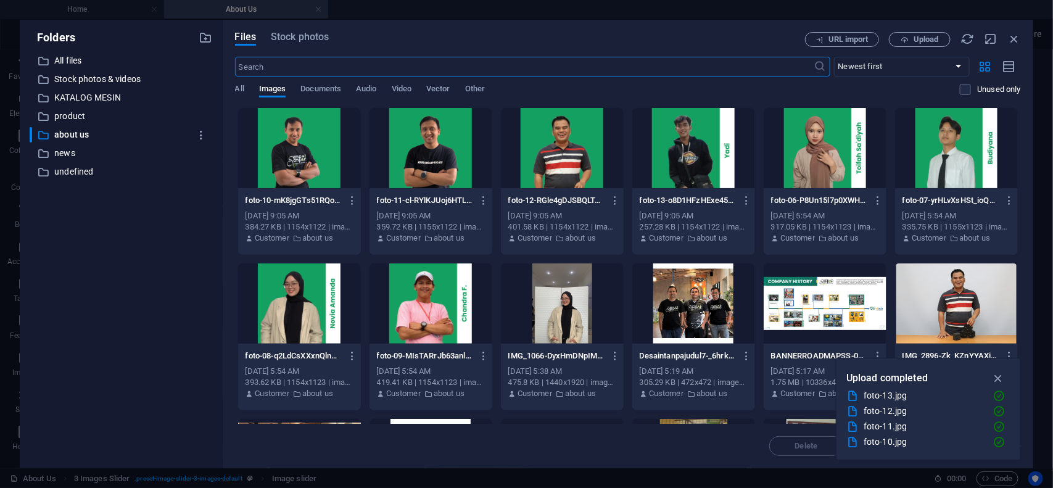
scroll to position [1617, 0]
click at [1011, 38] on icon "button" at bounding box center [1014, 39] width 14 height 14
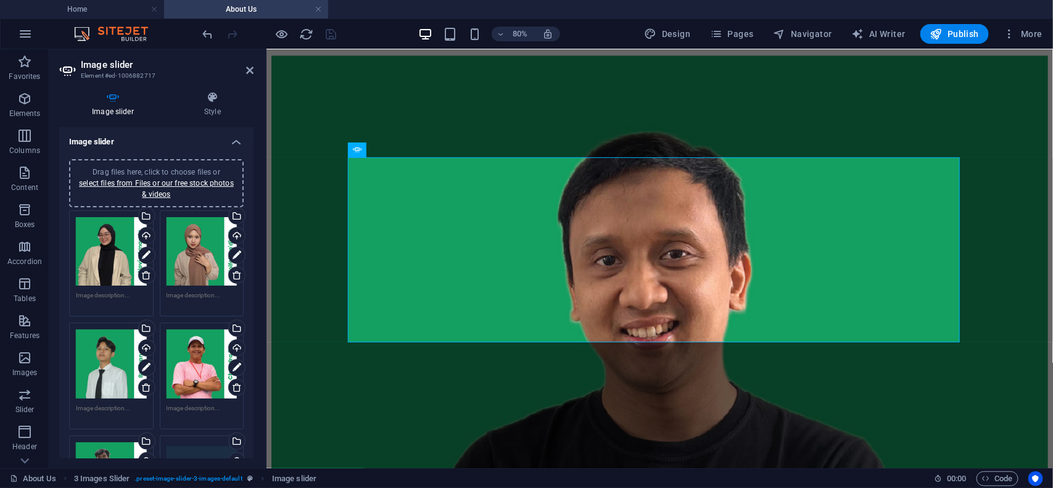
scroll to position [1663, 0]
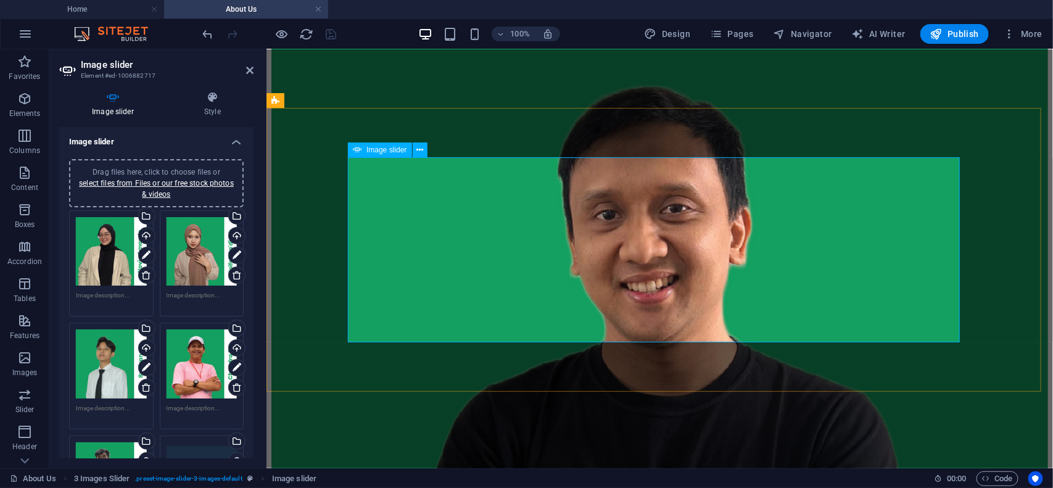
click at [247, 62] on h2 "Image slider" at bounding box center [167, 64] width 173 height 11
click at [248, 68] on icon at bounding box center [249, 70] width 7 height 10
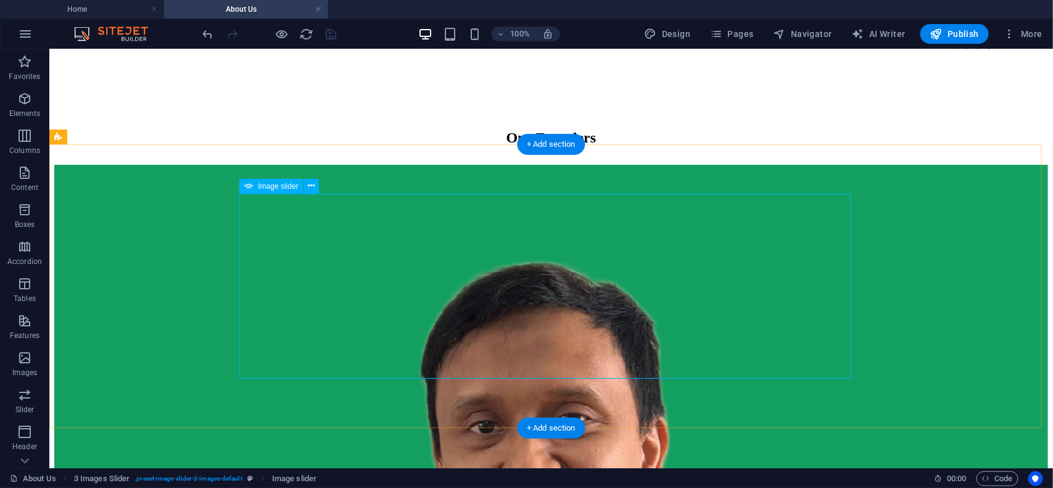
scroll to position [1669, 0]
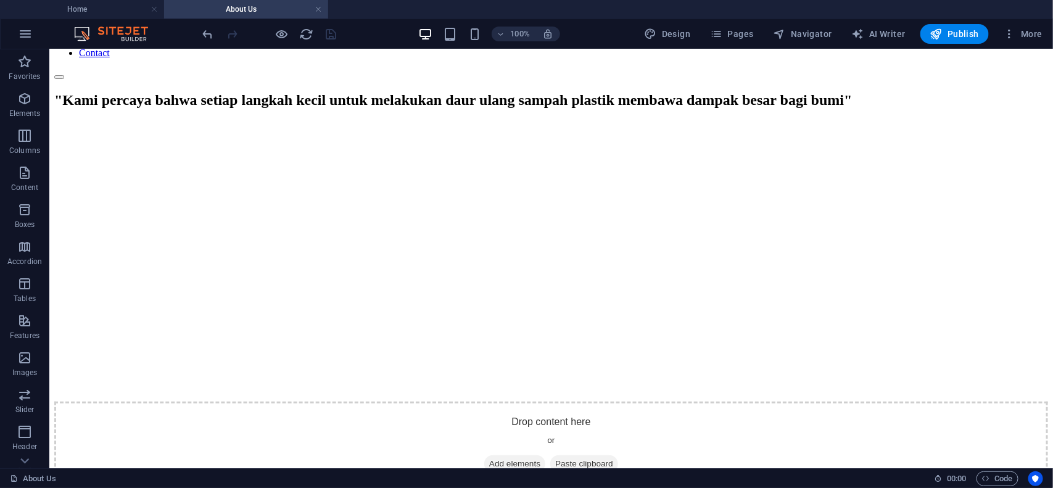
scroll to position [0, 0]
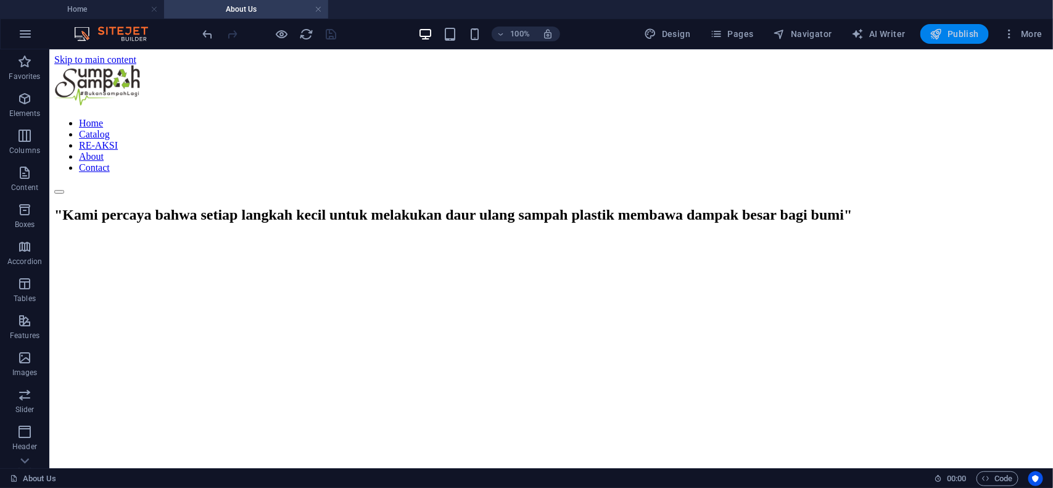
click at [931, 36] on icon "button" at bounding box center [936, 34] width 12 height 12
